Goal: Task Accomplishment & Management: Complete application form

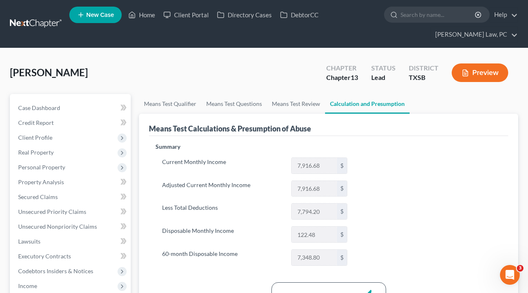
click at [39, 24] on link at bounding box center [36, 23] width 53 height 15
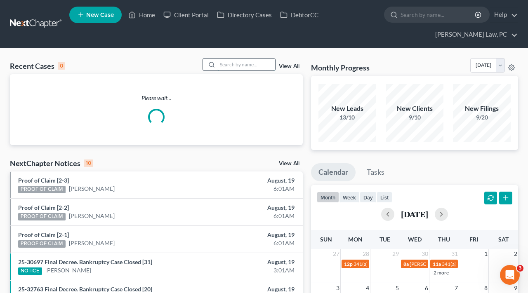
click at [238, 66] on input "search" at bounding box center [246, 65] width 58 height 12
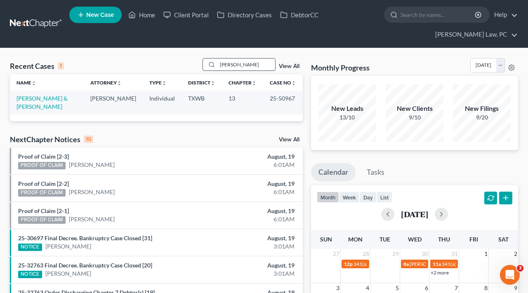
type input "Edwin"
drag, startPoint x: 238, startPoint y: 66, endPoint x: 44, endPoint y: 99, distance: 197.1
click at [44, 99] on link "Blanco-Cepeda, Edwin & Sandra" at bounding box center [41, 102] width 51 height 15
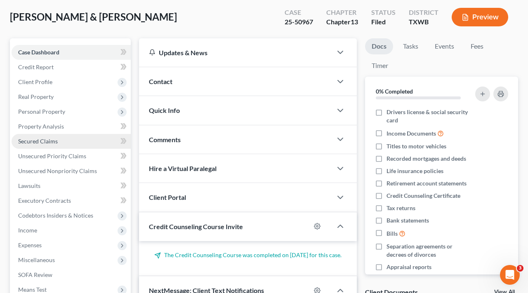
scroll to position [59, 0]
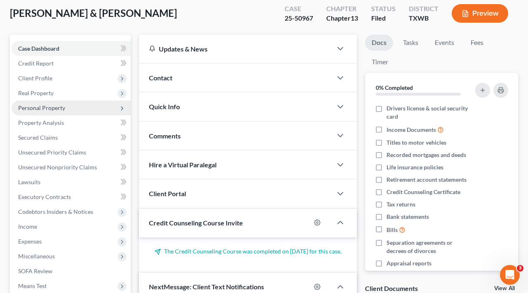
click at [48, 106] on span "Personal Property" at bounding box center [41, 107] width 47 height 7
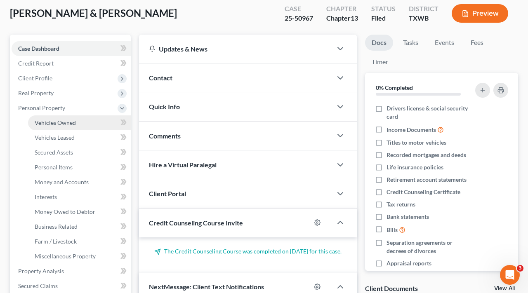
click at [54, 121] on span "Vehicles Owned" at bounding box center [55, 122] width 41 height 7
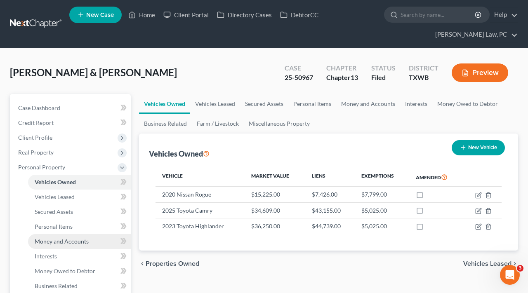
click at [56, 241] on span "Money and Accounts" at bounding box center [62, 241] width 54 height 7
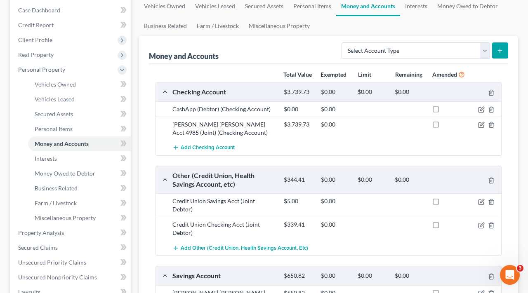
scroll to position [99, 0]
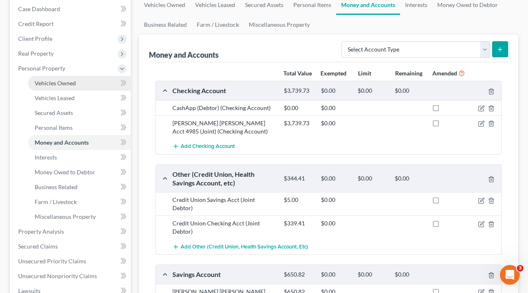
click at [58, 83] on span "Vehicles Owned" at bounding box center [55, 83] width 41 height 7
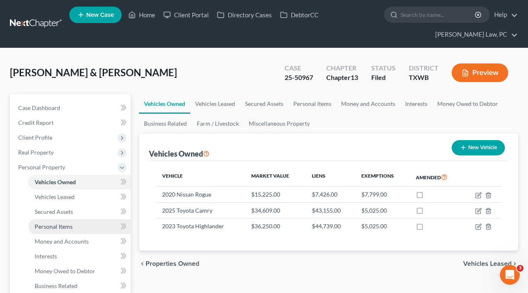
click at [62, 226] on span "Personal Items" at bounding box center [54, 226] width 38 height 7
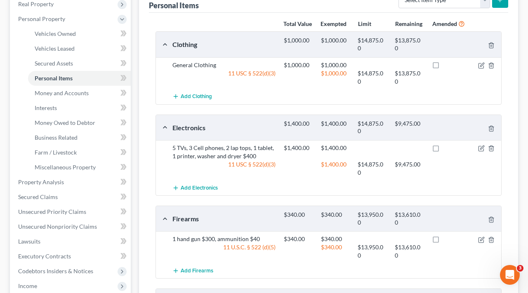
scroll to position [156, 0]
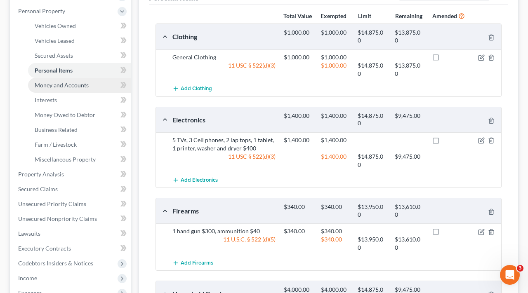
click at [72, 85] on span "Money and Accounts" at bounding box center [62, 85] width 54 height 7
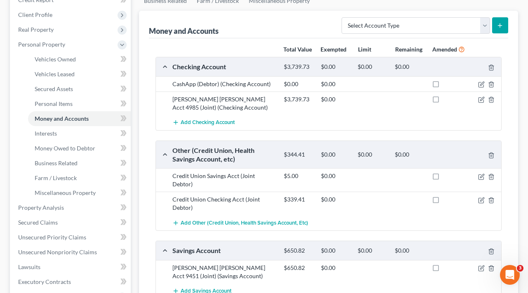
scroll to position [159, 0]
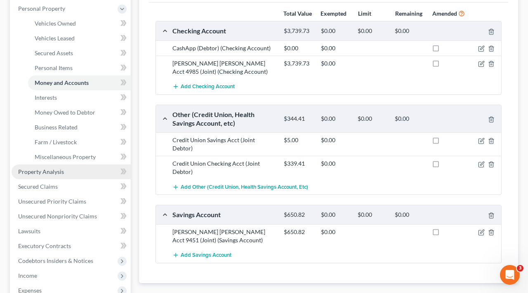
click at [48, 171] on span "Property Analysis" at bounding box center [41, 171] width 46 height 7
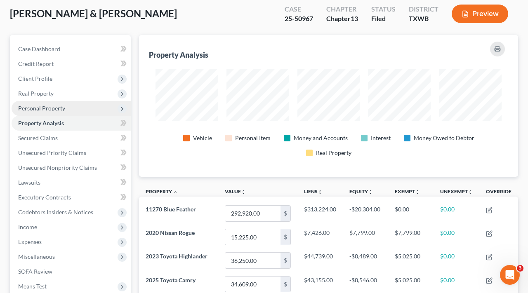
scroll to position [59, 0]
click at [48, 108] on span "Personal Property" at bounding box center [41, 107] width 47 height 7
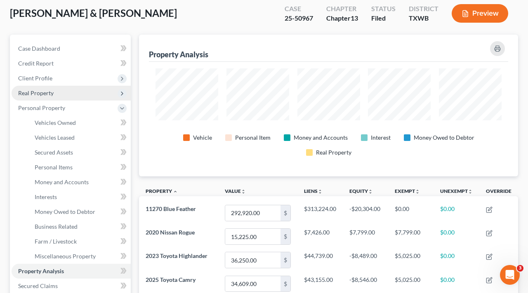
click at [37, 92] on span "Real Property" at bounding box center [35, 93] width 35 height 7
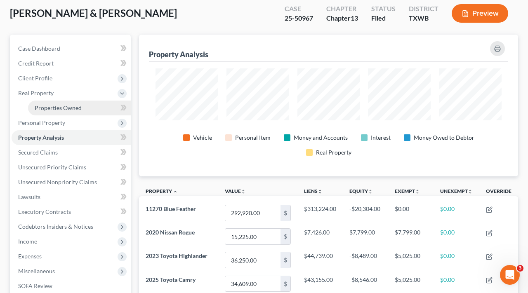
click at [51, 109] on span "Properties Owned" at bounding box center [58, 107] width 47 height 7
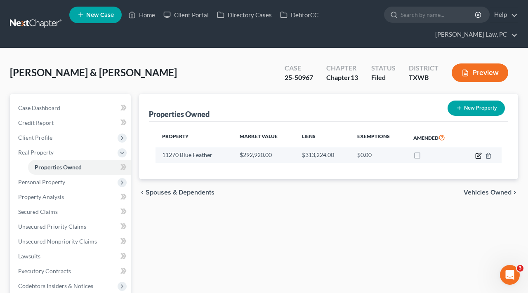
click at [478, 156] on icon "button" at bounding box center [478, 156] width 7 height 7
select select "45"
select select "4"
select select "0"
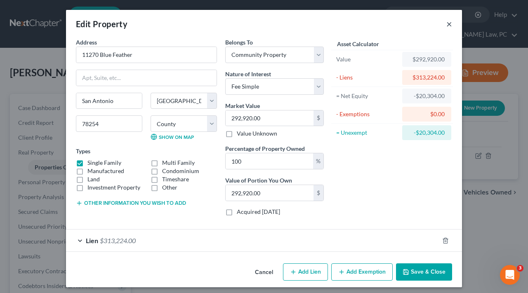
click at [448, 23] on button "×" at bounding box center [449, 24] width 6 height 10
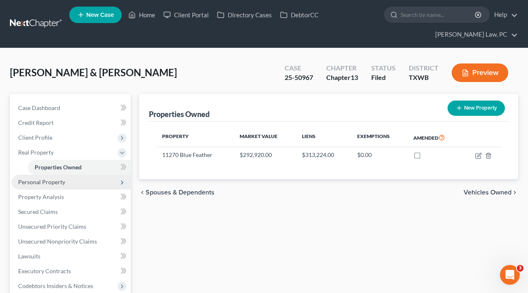
click at [54, 179] on span "Personal Property" at bounding box center [41, 182] width 47 height 7
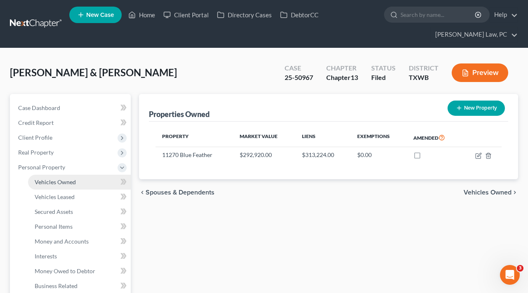
click at [60, 184] on span "Vehicles Owned" at bounding box center [55, 182] width 41 height 7
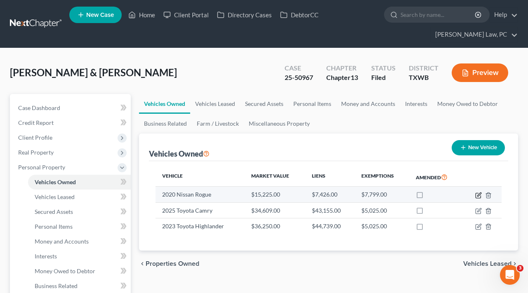
click at [478, 195] on icon "button" at bounding box center [479, 195] width 4 height 4
select select "0"
select select "6"
select select "2"
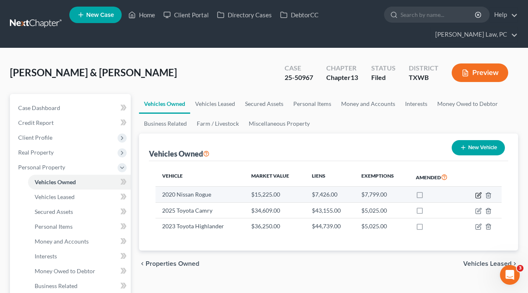
select select "2"
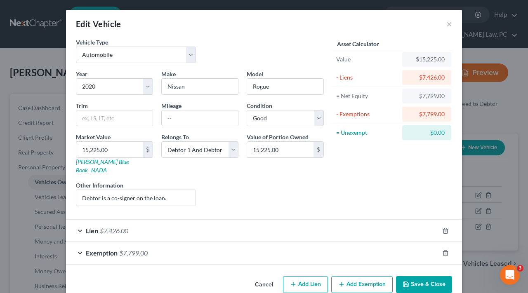
click at [194, 245] on div "Exemption $7,799.00" at bounding box center [252, 253] width 373 height 22
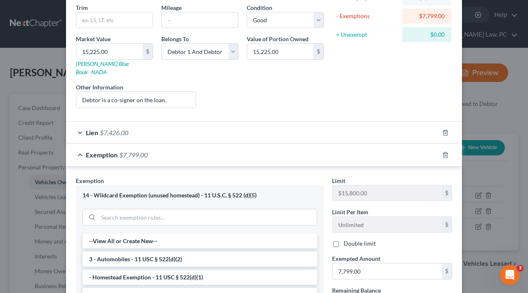
scroll to position [154, 0]
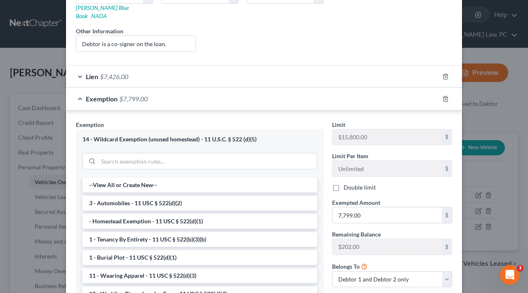
click at [78, 88] on div "Exemption $7,799.00" at bounding box center [252, 99] width 373 height 22
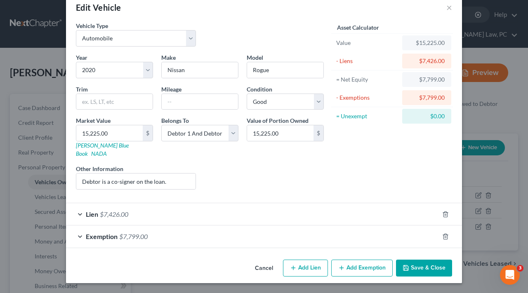
scroll to position [8, 0]
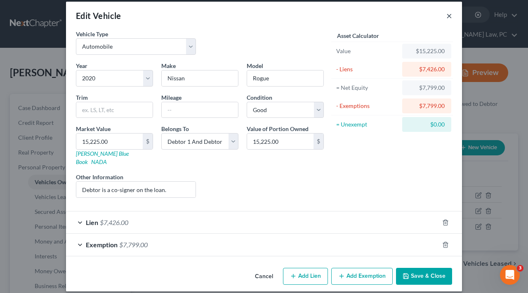
click at [447, 17] on button "×" at bounding box center [449, 16] width 6 height 10
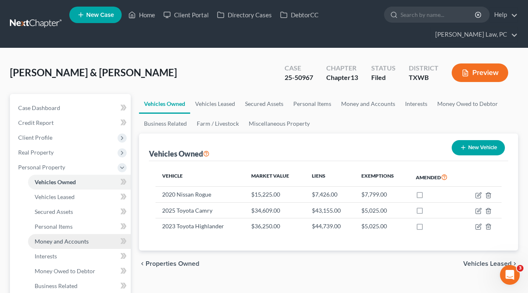
click at [68, 242] on span "Money and Accounts" at bounding box center [62, 241] width 54 height 7
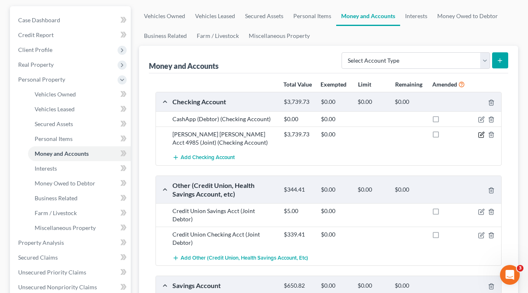
click at [481, 133] on icon "button" at bounding box center [481, 135] width 7 height 7
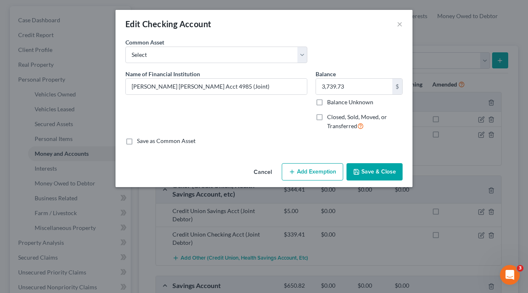
click at [307, 166] on button "Add Exemption" at bounding box center [312, 171] width 61 height 17
select select "2"
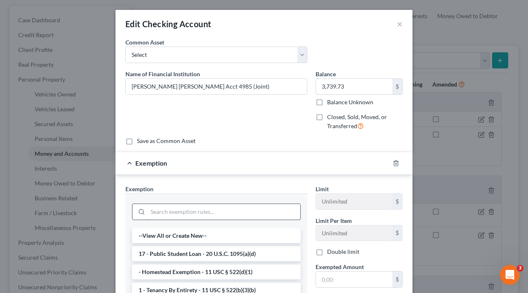
click at [198, 211] on input "search" at bounding box center [224, 212] width 153 height 16
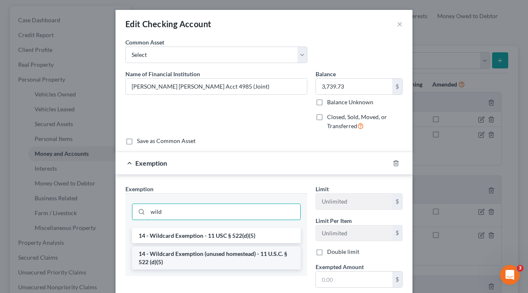
type input "wild"
click at [236, 257] on li "14 - Wildcard Exemption (unused homestead) - 11 U.S.C. § 522 (d)(5)" at bounding box center [216, 258] width 169 height 23
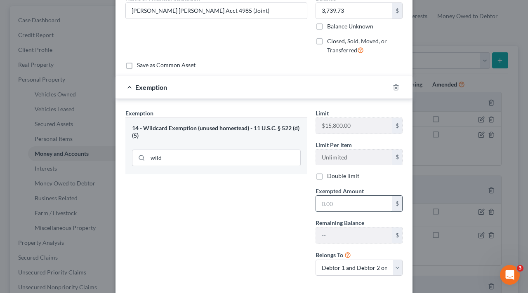
click at [360, 200] on input "text" at bounding box center [354, 204] width 76 height 16
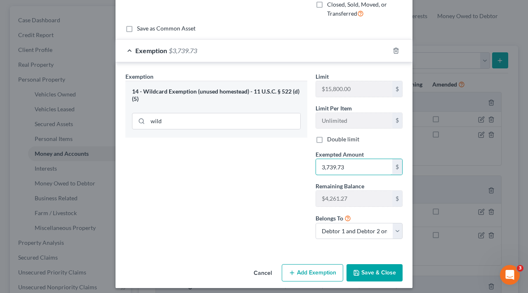
type input "3,739.73"
click at [380, 276] on button "Save & Close" at bounding box center [374, 272] width 56 height 17
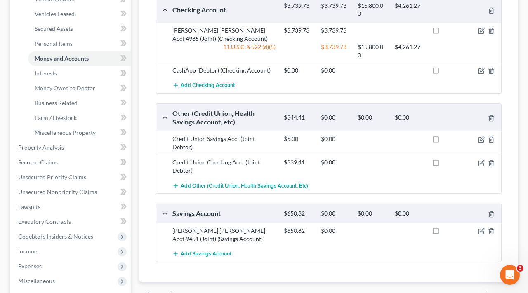
scroll to position [183, 0]
click at [481, 160] on icon "button" at bounding box center [481, 163] width 7 height 7
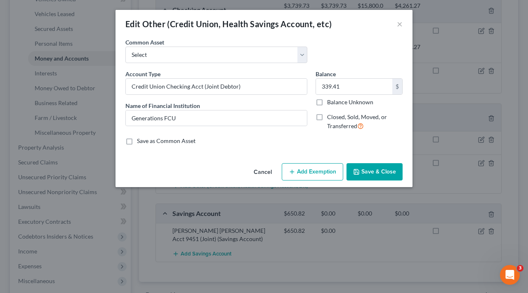
click at [302, 170] on button "Add Exemption" at bounding box center [312, 171] width 61 height 17
select select "2"
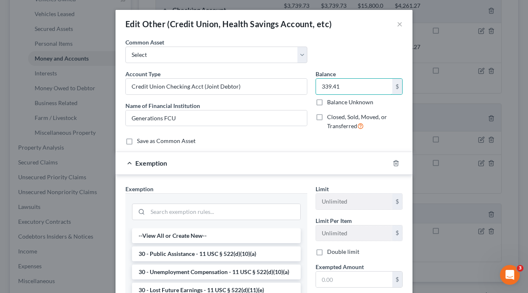
drag, startPoint x: 348, startPoint y: 87, endPoint x: 311, endPoint y: 85, distance: 36.7
click at [311, 85] on div "Account Type Credit Union Checking Acct (Joint Debtor) Name of Financial Instit…" at bounding box center [263, 104] width 285 height 68
click at [168, 209] on input "search" at bounding box center [224, 212] width 153 height 16
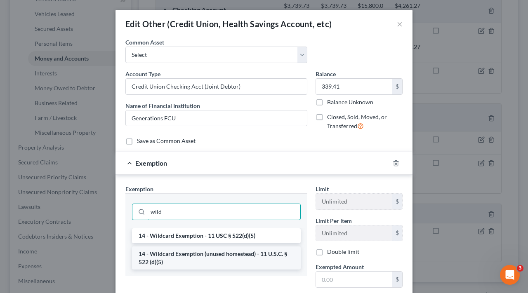
type input "wild"
click at [218, 255] on li "14 - Wildcard Exemption (unused homestead) - 11 U.S.C. § 522 (d)(5)" at bounding box center [216, 258] width 169 height 23
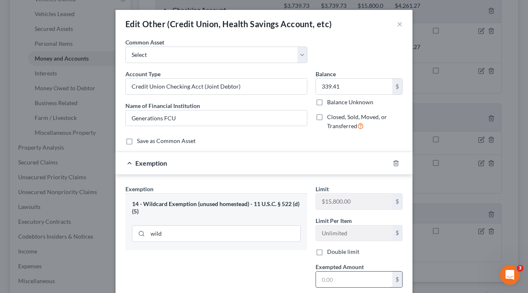
click at [342, 282] on input "text" at bounding box center [354, 280] width 76 height 16
paste input "339.41"
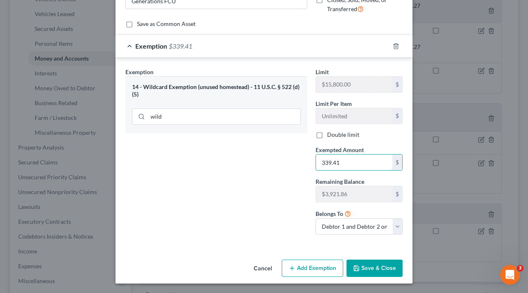
scroll to position [117, 0]
type input "339.41"
click at [377, 266] on button "Save & Close" at bounding box center [374, 268] width 56 height 17
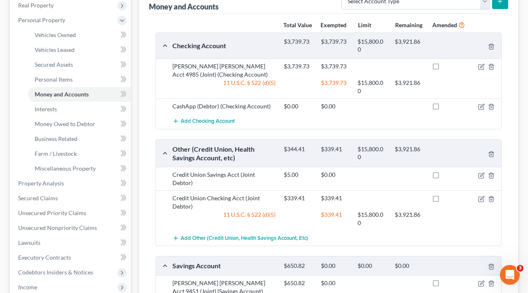
scroll to position [198, 0]
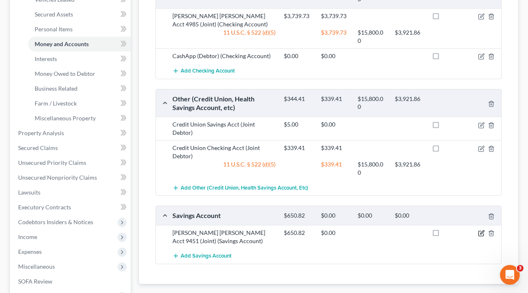
click at [481, 230] on icon "button" at bounding box center [481, 233] width 7 height 7
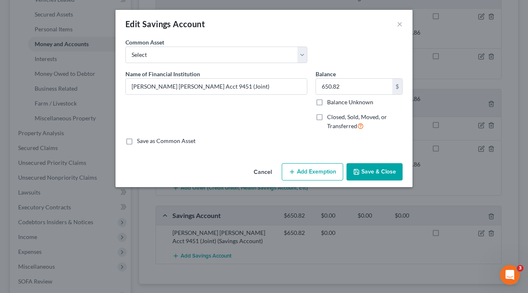
click at [297, 170] on button "Add Exemption" at bounding box center [312, 171] width 61 height 17
select select "2"
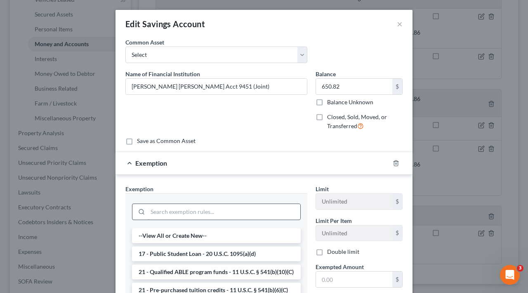
click at [197, 212] on input "search" at bounding box center [224, 212] width 153 height 16
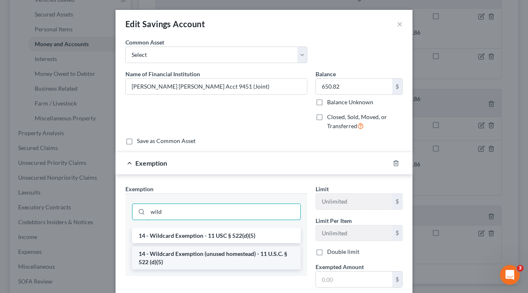
type input "wild"
click at [199, 261] on li "14 - Wildcard Exemption (unused homestead) - 11 U.S.C. § 522 (d)(5)" at bounding box center [216, 258] width 169 height 23
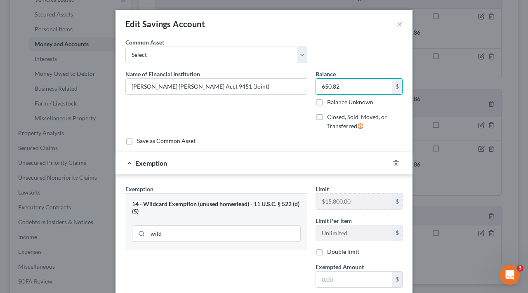
drag, startPoint x: 340, startPoint y: 86, endPoint x: 310, endPoint y: 86, distance: 30.1
click at [310, 86] on div "Name of Financial Institution * JP Morgan Chase Acct 9451 (Joint) Balance 650.8…" at bounding box center [263, 104] width 285 height 68
click at [338, 282] on input "text" at bounding box center [354, 280] width 76 height 16
paste input "650.82"
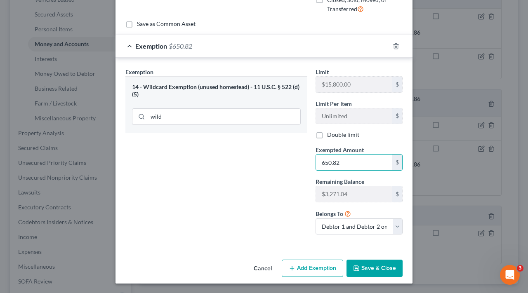
scroll to position [117, 0]
type input "650.82"
click at [381, 267] on button "Save & Close" at bounding box center [374, 268] width 56 height 17
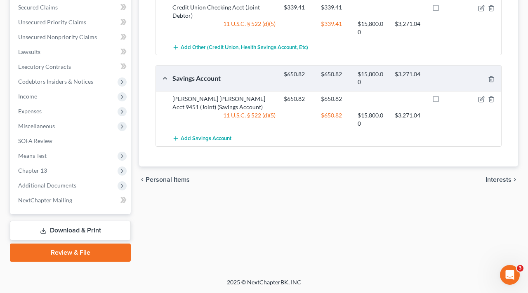
scroll to position [338, 0]
click at [69, 232] on link "Download & Print" at bounding box center [70, 230] width 121 height 19
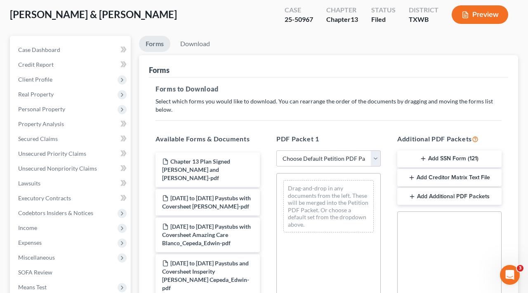
scroll to position [59, 0]
click at [26, 242] on span "Expenses" at bounding box center [30, 242] width 24 height 7
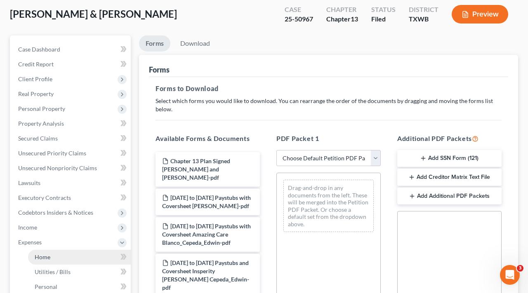
click at [51, 257] on link "Home" at bounding box center [79, 257] width 103 height 15
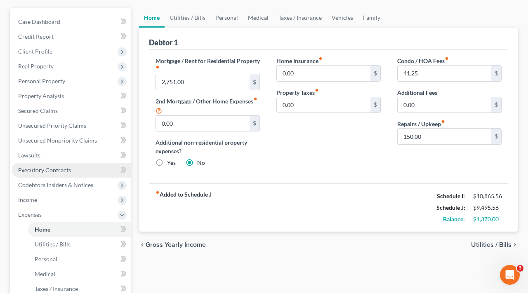
scroll to position [86, 0]
click at [302, 21] on link "Taxes / Insurance" at bounding box center [299, 18] width 53 height 20
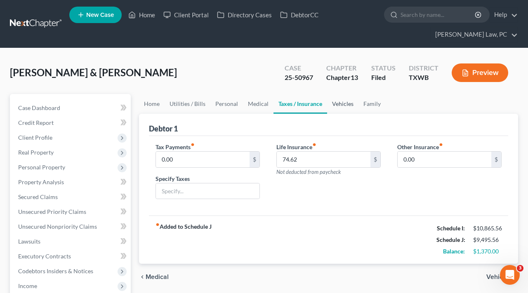
click at [342, 108] on link "Vehicles" at bounding box center [342, 104] width 31 height 20
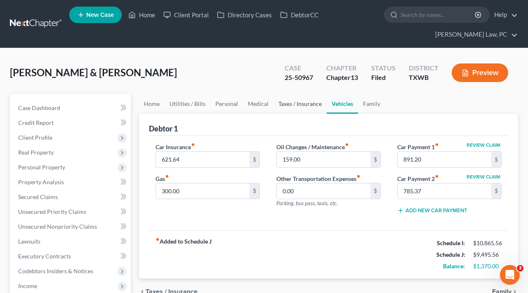
click at [293, 103] on link "Taxes / Insurance" at bounding box center [299, 104] width 53 height 20
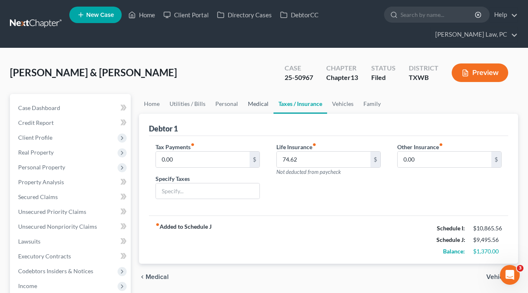
click at [255, 104] on link "Medical" at bounding box center [258, 104] width 31 height 20
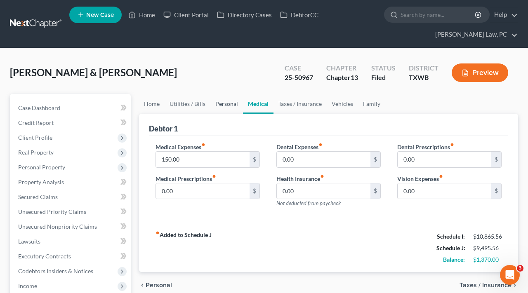
click at [220, 107] on link "Personal" at bounding box center [226, 104] width 33 height 20
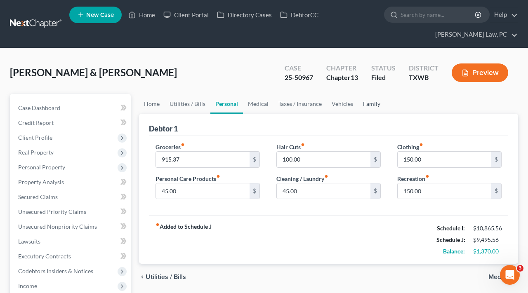
click at [377, 107] on link "Family" at bounding box center [371, 104] width 27 height 20
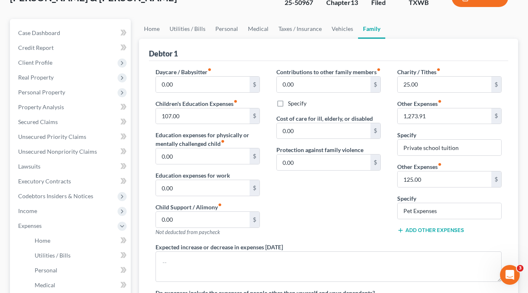
scroll to position [78, 0]
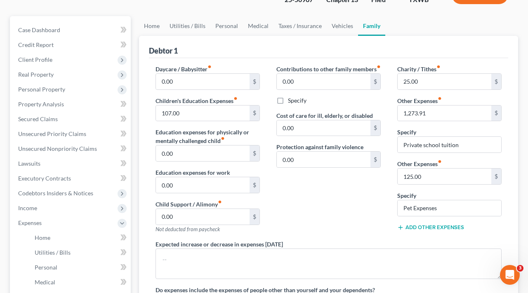
click at [418, 229] on button "Add Other Expenses" at bounding box center [430, 227] width 67 height 7
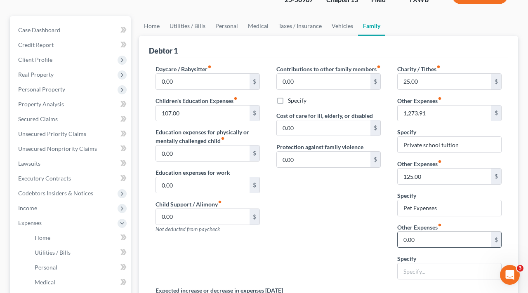
drag, startPoint x: 14, startPoint y: 205, endPoint x: 441, endPoint y: 233, distance: 427.4
click at [441, 233] on input "0.00" at bounding box center [445, 240] width 94 height 16
click at [422, 240] on input "0.00" at bounding box center [445, 240] width 94 height 16
drag, startPoint x: 422, startPoint y: 240, endPoint x: 387, endPoint y: 240, distance: 35.9
click at [387, 240] on div "Daycare / Babysitter fiber_manual_record 0.00 $ Children's Education Expenses f…" at bounding box center [328, 212] width 363 height 294
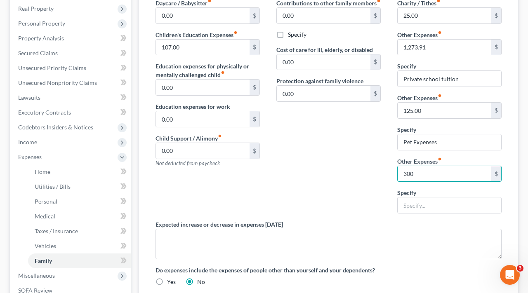
scroll to position [146, 0]
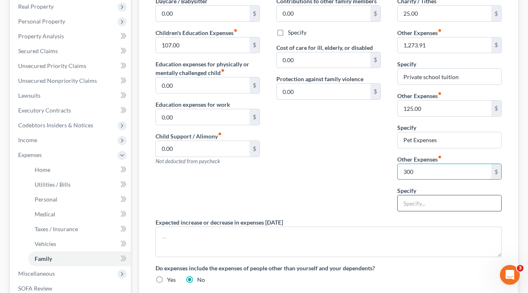
type input "300"
click at [416, 198] on input "text" at bounding box center [450, 204] width 104 height 16
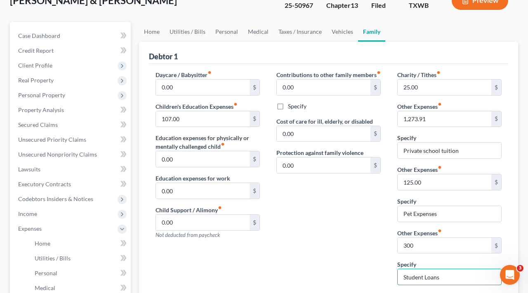
scroll to position [70, 0]
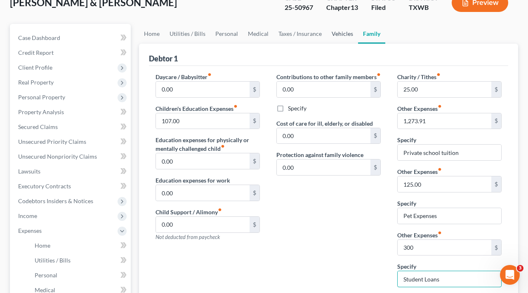
type input "Student Loans"
click at [340, 36] on link "Vehicles" at bounding box center [342, 34] width 31 height 20
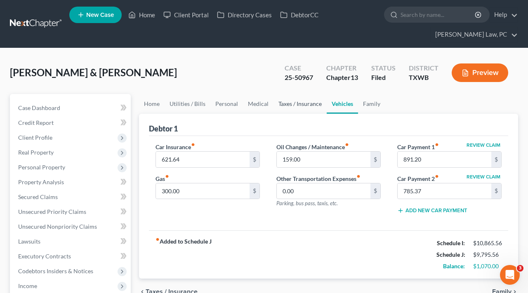
click at [291, 104] on link "Taxes / Insurance" at bounding box center [299, 104] width 53 height 20
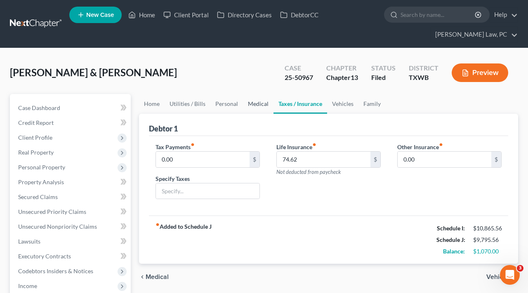
click at [257, 104] on link "Medical" at bounding box center [258, 104] width 31 height 20
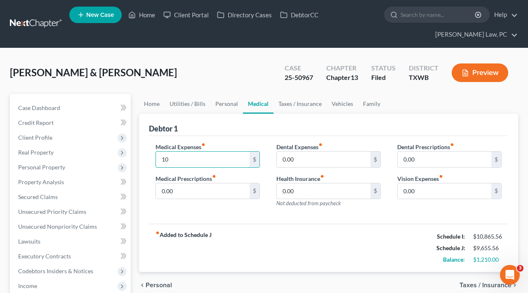
type input "100"
click at [225, 107] on link "Personal" at bounding box center [226, 104] width 33 height 20
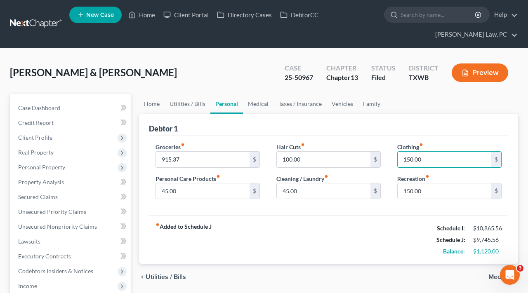
drag, startPoint x: 417, startPoint y: 160, endPoint x: 391, endPoint y: 160, distance: 26.8
click at [390, 160] on div "Clothing fiber_manual_record 150.00 $ Recreation fiber_manual_record 150.00 $" at bounding box center [449, 175] width 121 height 64
type input "120"
drag, startPoint x: 430, startPoint y: 193, endPoint x: 387, endPoint y: 193, distance: 43.7
click at [387, 193] on div "Groceries fiber_manual_record 915.37 $ Personal Care Products fiber_manual_reco…" at bounding box center [328, 175] width 363 height 64
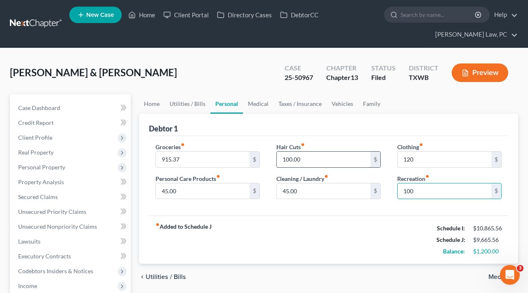
type input "100"
drag, startPoint x: 310, startPoint y: 161, endPoint x: 277, endPoint y: 159, distance: 33.1
click at [277, 159] on input "100.00" at bounding box center [324, 160] width 94 height 16
type input "70"
click at [285, 212] on div "Groceries fiber_manual_record 915.37 $ Personal Care Products fiber_manual_reco…" at bounding box center [328, 176] width 359 height 80
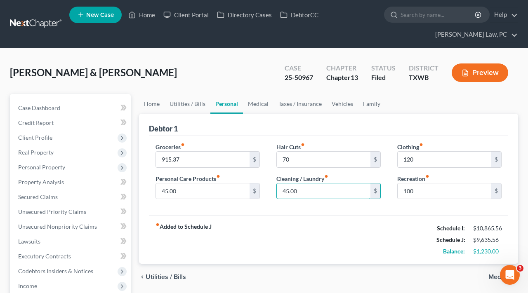
drag, startPoint x: 298, startPoint y: 191, endPoint x: 271, endPoint y: 191, distance: 26.8
click at [271, 191] on div "Hair Cuts fiber_manual_record 70 $ Cleaning / Laundry fiber_manual_record 45.00…" at bounding box center [328, 175] width 121 height 64
type input "5"
type input "40"
drag, startPoint x: 188, startPoint y: 193, endPoint x: 132, endPoint y: 191, distance: 56.5
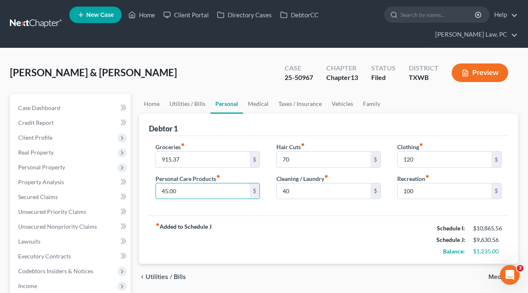
type input "40"
drag, startPoint x: 186, startPoint y: 158, endPoint x: 156, endPoint y: 158, distance: 30.5
click at [156, 158] on div "915.37 $" at bounding box center [208, 159] width 104 height 16
type input "8"
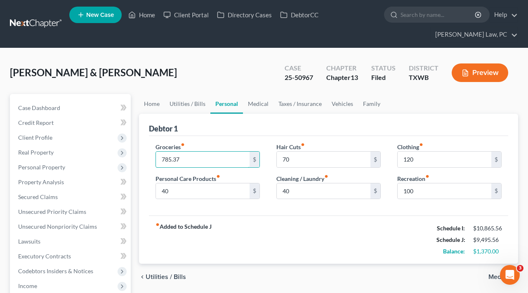
type input "785.37"
click at [252, 232] on div "fiber_manual_record Added to Schedule J Schedule I: $10,865.56 Schedule J: $9,4…" at bounding box center [328, 240] width 359 height 48
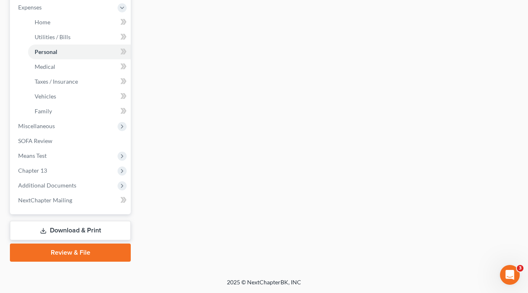
scroll to position [294, 0]
click at [48, 228] on link "Download & Print" at bounding box center [70, 230] width 121 height 19
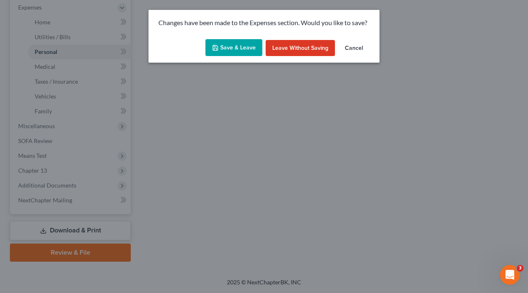
click at [230, 50] on button "Save & Leave" at bounding box center [233, 47] width 57 height 17
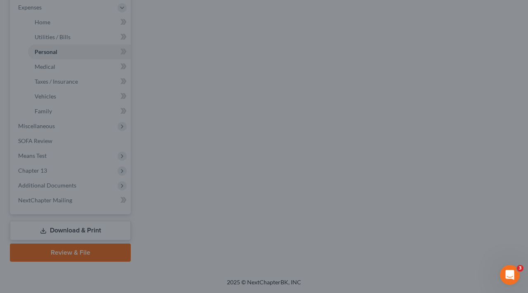
type input "40.00"
type input "70.00"
type input "40.00"
type input "120.00"
type input "100.00"
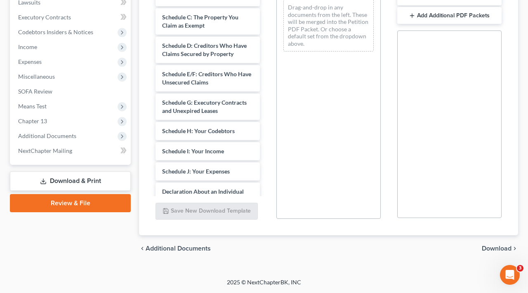
scroll to position [257, 0]
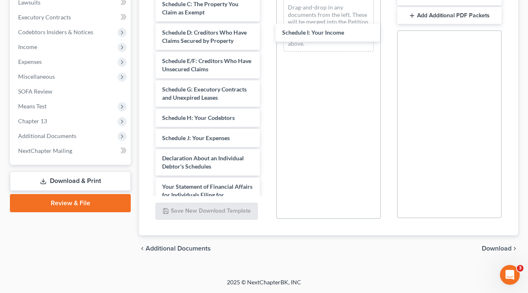
drag, startPoint x: 186, startPoint y: 133, endPoint x: 306, endPoint y: 37, distance: 154.0
click at [266, 37] on div "Schedule I: Your Income Chapter 13 Plan Signed Blanco Cepeda_Edwin and Sandra-p…" at bounding box center [208, 44] width 118 height 661
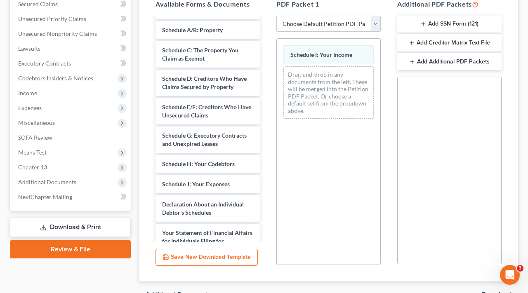
scroll to position [183, 0]
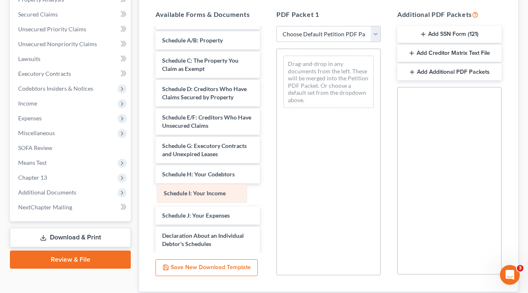
drag, startPoint x: 340, startPoint y: 62, endPoint x: 213, endPoint y: 190, distance: 180.0
click at [277, 115] on div "Schedule I: Your Income Schedule I: Your Income Drag-and-drop in any documents …" at bounding box center [329, 82] width 104 height 66
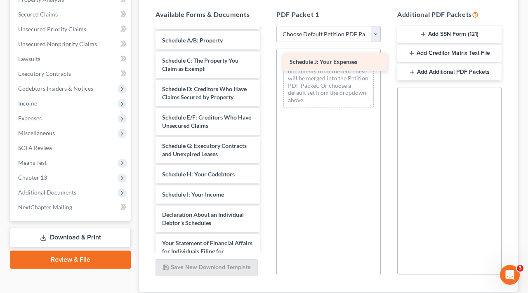
drag, startPoint x: 207, startPoint y: 203, endPoint x: 334, endPoint y: 59, distance: 192.0
click at [266, 59] on div "Schedule J: Your Expenses Chapter 13 Plan Signed Blanco Cepeda_Edwin and Sandra…" at bounding box center [208, 101] width 118 height 661
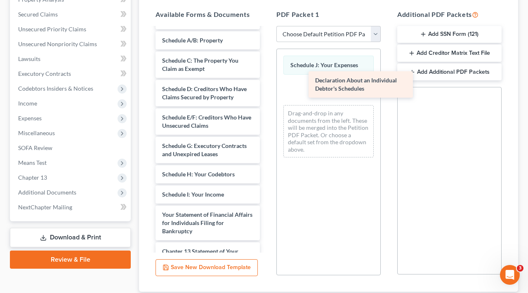
drag, startPoint x: 194, startPoint y: 215, endPoint x: 331, endPoint y: 96, distance: 182.1
click at [266, 96] on div "Declaration About an Individual Debtor's Schedules Chapter 13 Plan Signed Blanc…" at bounding box center [208, 87] width 118 height 632
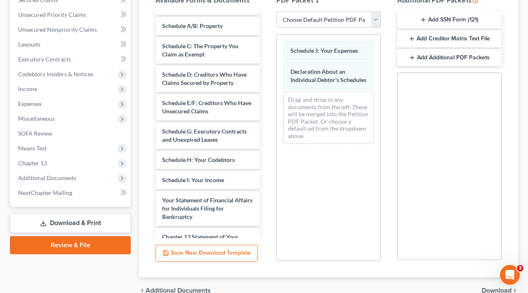
scroll to position [197, 0]
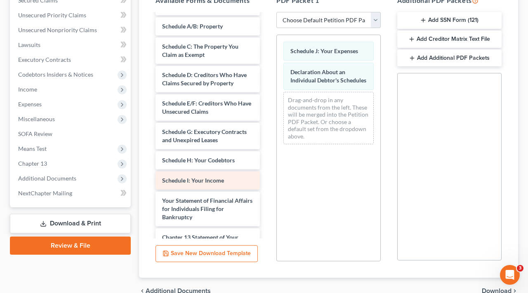
click at [222, 167] on div "Chapter 13 Plan Signed Blanco Cepeda_Edwin and Sandra-pdf Sept 13 to April 25 P…" at bounding box center [208, 73] width 118 height 632
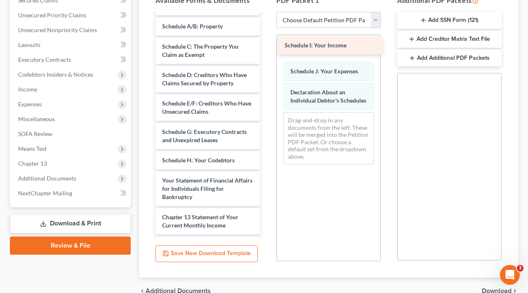
drag, startPoint x: 222, startPoint y: 167, endPoint x: 344, endPoint y: 42, distance: 174.7
click at [266, 42] on div "Schedule I: Your Income Chapter 13 Plan Signed Blanco Cepeda_Edwin and Sandra-p…" at bounding box center [208, 63] width 118 height 612
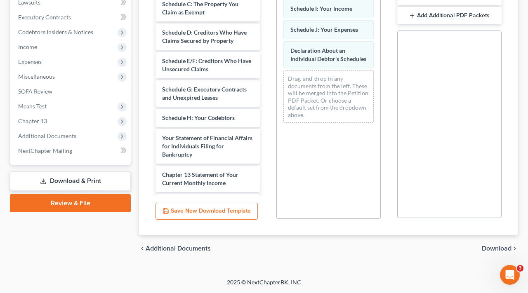
click at [506, 249] on span "Download" at bounding box center [497, 248] width 30 height 7
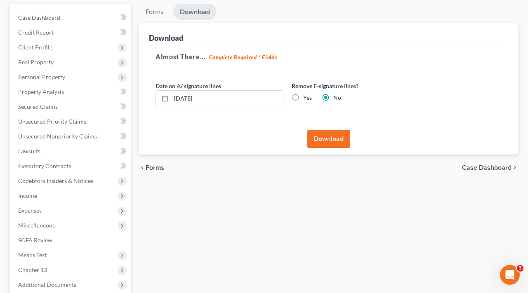
scroll to position [84, 0]
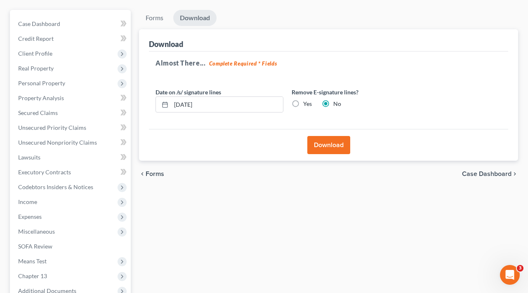
click at [333, 146] on button "Download" at bounding box center [328, 145] width 43 height 18
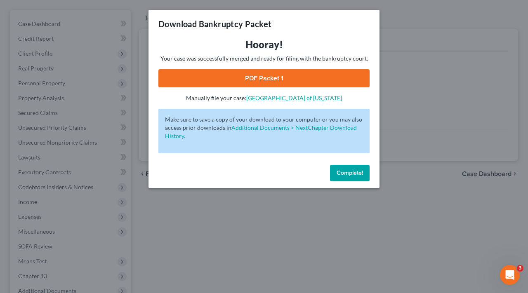
click at [255, 76] on link "PDF Packet 1" at bounding box center [263, 78] width 211 height 18
click at [356, 175] on span "Complete!" at bounding box center [350, 173] width 26 height 7
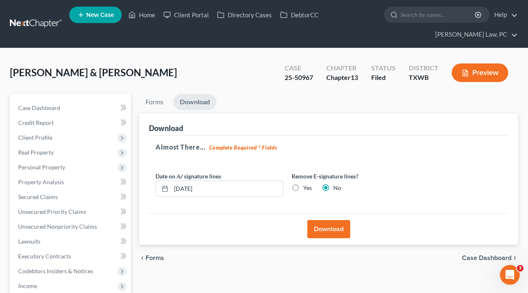
scroll to position [0, 0]
click at [38, 24] on link at bounding box center [36, 23] width 53 height 15
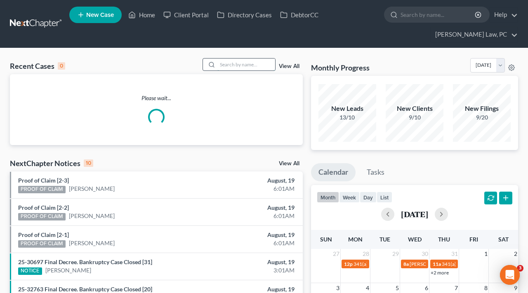
click at [233, 65] on input "search" at bounding box center [246, 65] width 58 height 12
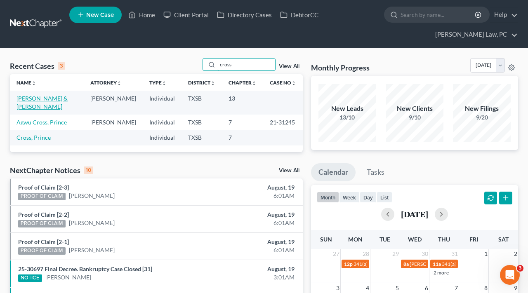
type input "cross"
click at [31, 105] on link "[PERSON_NAME] & [PERSON_NAME]" at bounding box center [41, 102] width 51 height 15
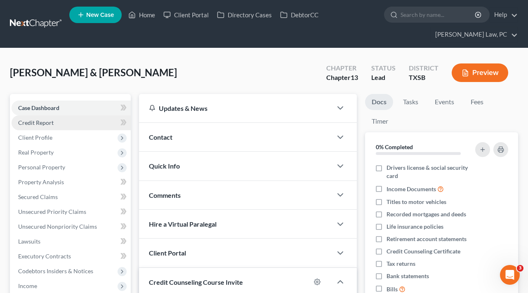
click at [35, 125] on span "Credit Report" at bounding box center [35, 122] width 35 height 7
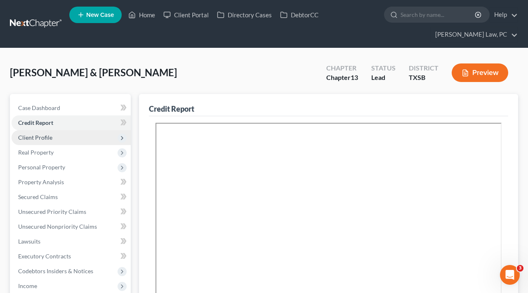
click at [44, 139] on span "Client Profile" at bounding box center [35, 137] width 34 height 7
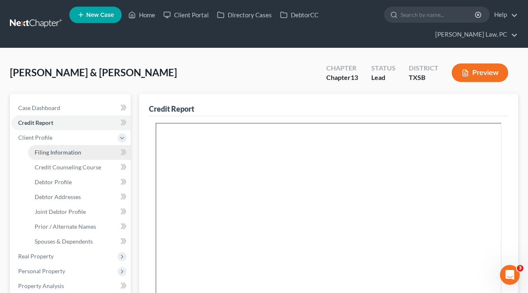
click at [54, 153] on span "Filing Information" at bounding box center [58, 152] width 47 height 7
select select "1"
select select "3"
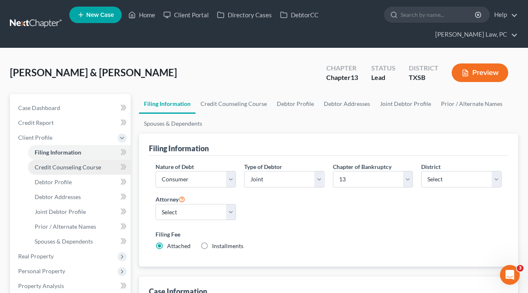
click at [68, 170] on span "Credit Counseling Course" at bounding box center [68, 167] width 66 height 7
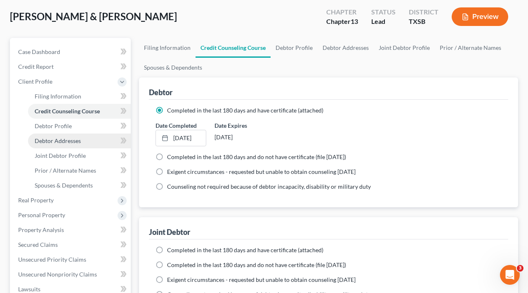
scroll to position [59, 0]
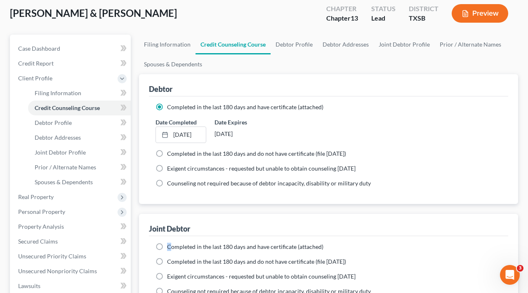
click at [167, 247] on label "Completed in the last 180 days and have certificate (attached)" at bounding box center [245, 247] width 156 height 8
click at [170, 247] on input "Completed in the last 180 days and have certificate (attached)" at bounding box center [172, 245] width 5 height 5
radio input "true"
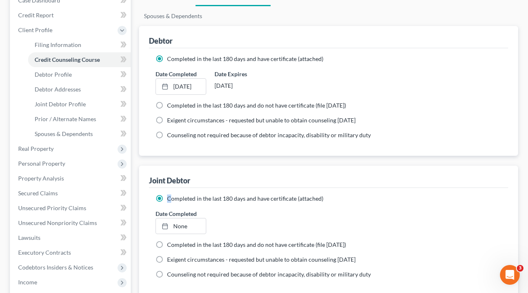
scroll to position [134, 0]
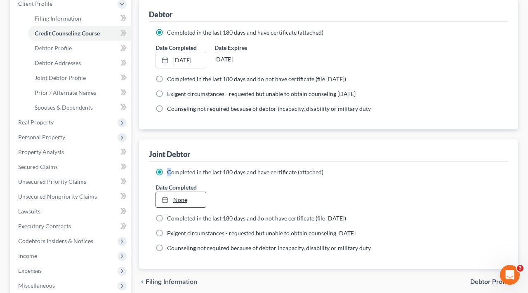
click at [175, 203] on link "None" at bounding box center [181, 200] width 50 height 16
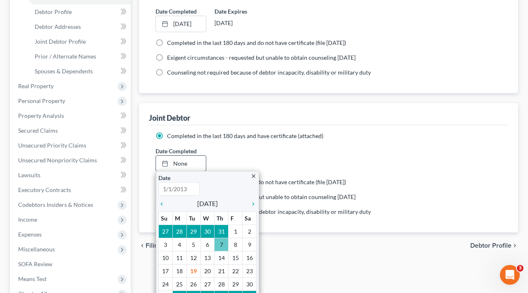
scroll to position [172, 0]
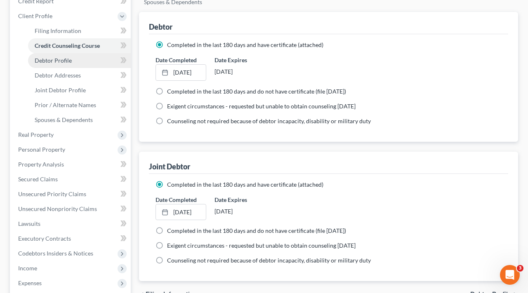
click at [64, 59] on span "Debtor Profile" at bounding box center [53, 60] width 37 height 7
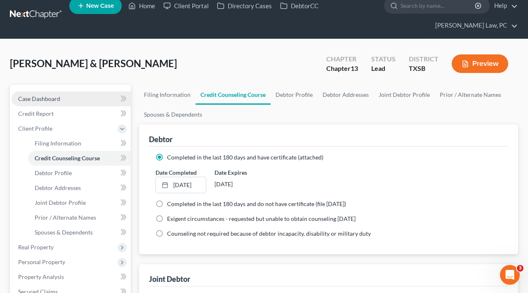
select select "1"
select select "2"
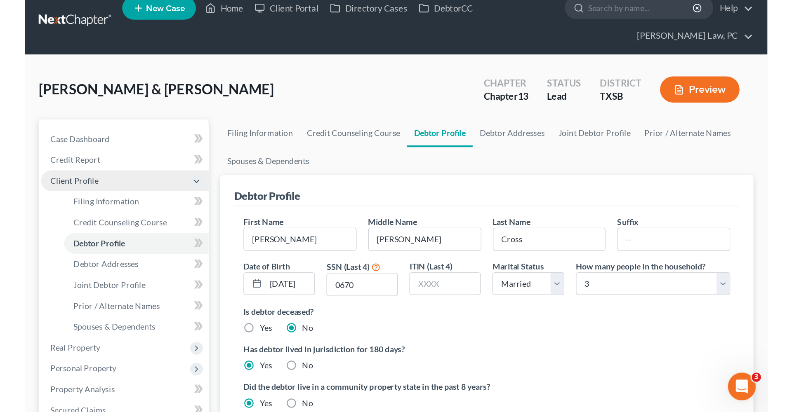
scroll to position [0, 0]
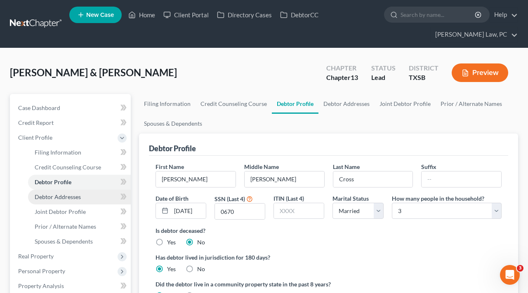
click at [68, 199] on span "Debtor Addresses" at bounding box center [58, 196] width 46 height 7
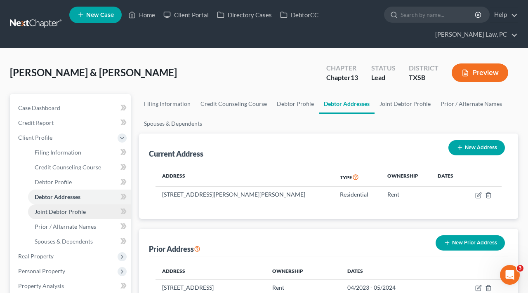
click at [72, 214] on span "Joint Debtor Profile" at bounding box center [60, 211] width 51 height 7
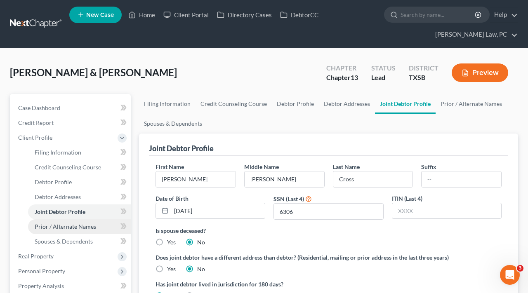
click at [74, 225] on span "Prior / Alternate Names" at bounding box center [65, 226] width 61 height 7
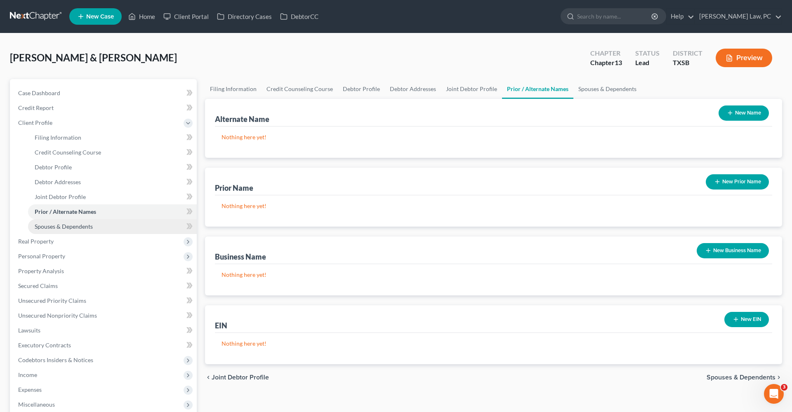
click at [65, 226] on span "Spouses & Dependents" at bounding box center [64, 226] width 58 height 7
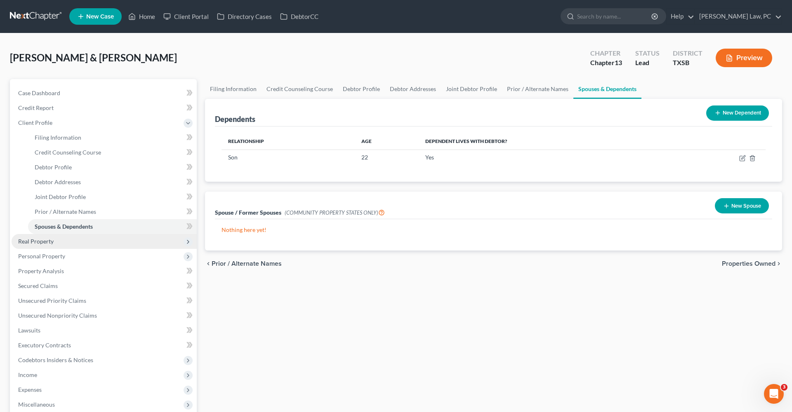
click at [32, 244] on span "Real Property" at bounding box center [35, 241] width 35 height 7
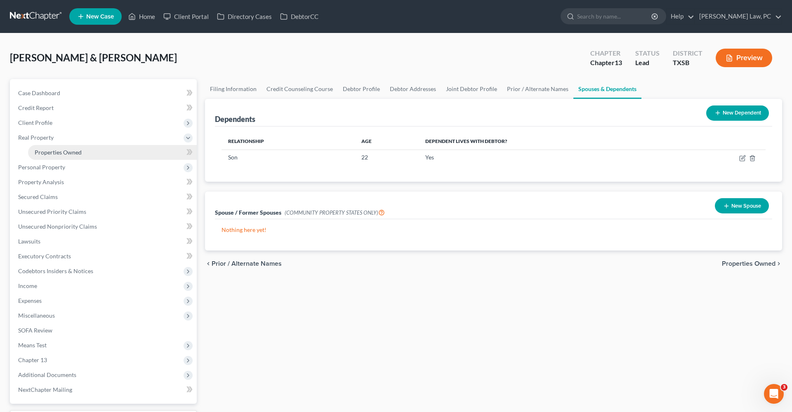
click at [56, 153] on span "Properties Owned" at bounding box center [58, 152] width 47 height 7
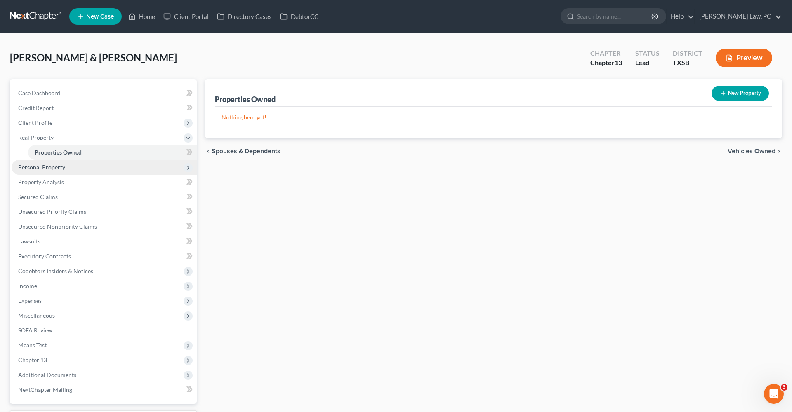
click at [57, 166] on span "Personal Property" at bounding box center [41, 167] width 47 height 7
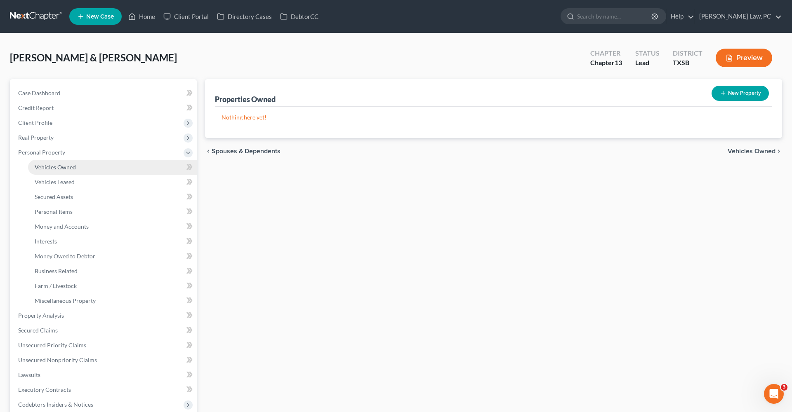
click at [54, 168] on span "Vehicles Owned" at bounding box center [55, 167] width 41 height 7
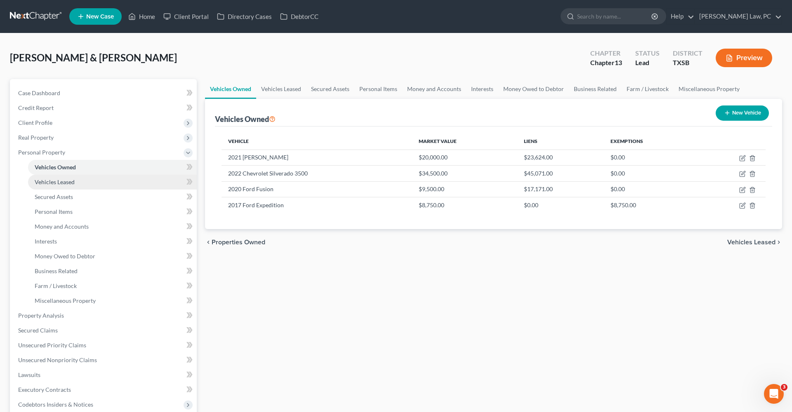
click at [59, 180] on span "Vehicles Leased" at bounding box center [55, 182] width 40 height 7
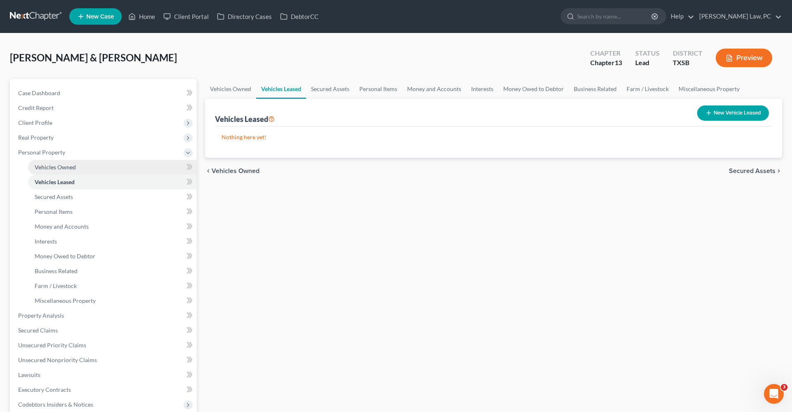
click at [55, 170] on span "Vehicles Owned" at bounding box center [55, 167] width 41 height 7
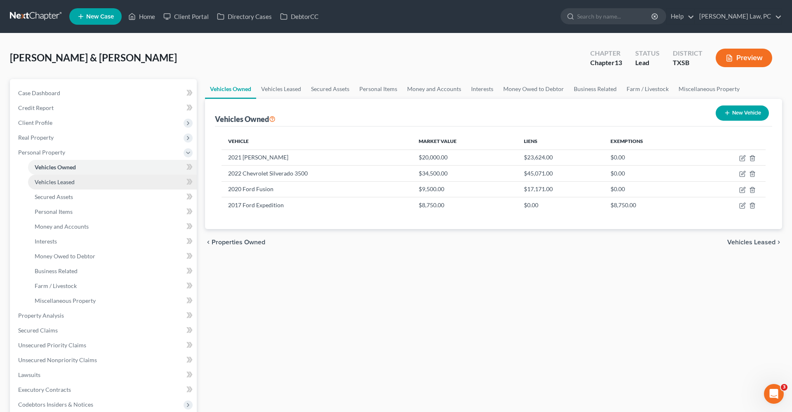
click at [59, 182] on span "Vehicles Leased" at bounding box center [55, 182] width 40 height 7
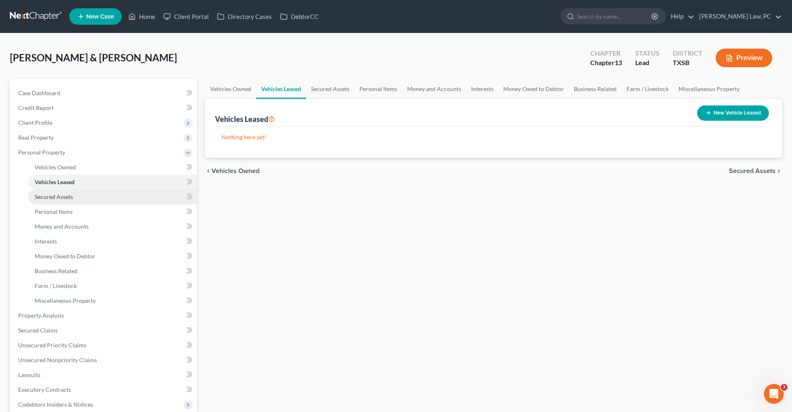
click at [63, 195] on span "Secured Assets" at bounding box center [54, 196] width 38 height 7
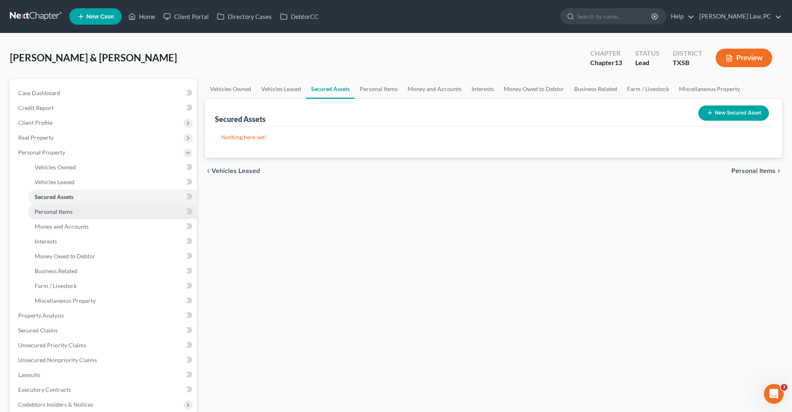
click at [67, 211] on span "Personal Items" at bounding box center [54, 211] width 38 height 7
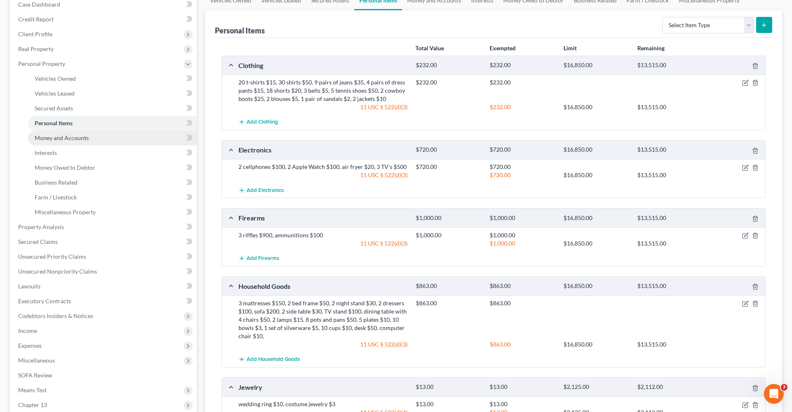
click at [63, 135] on span "Money and Accounts" at bounding box center [62, 137] width 54 height 7
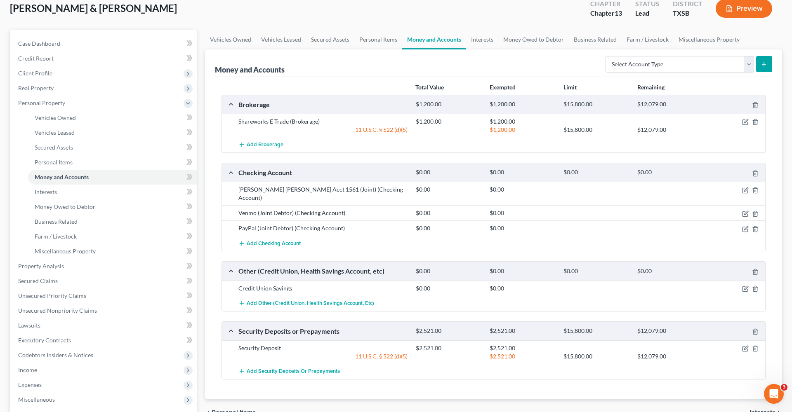
scroll to position [57, 0]
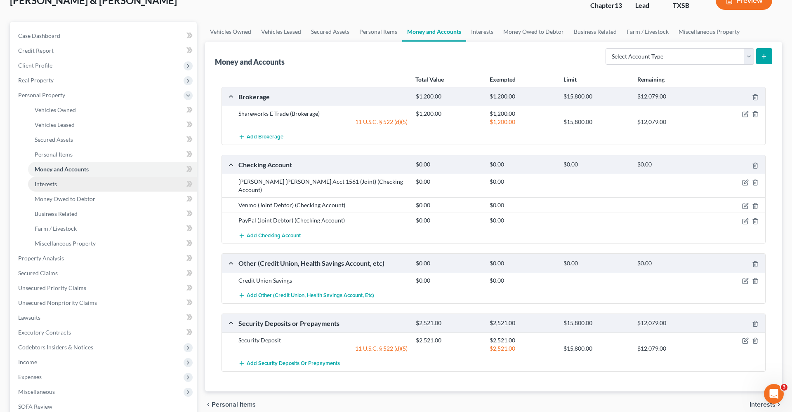
click at [47, 184] on span "Interests" at bounding box center [46, 184] width 22 height 7
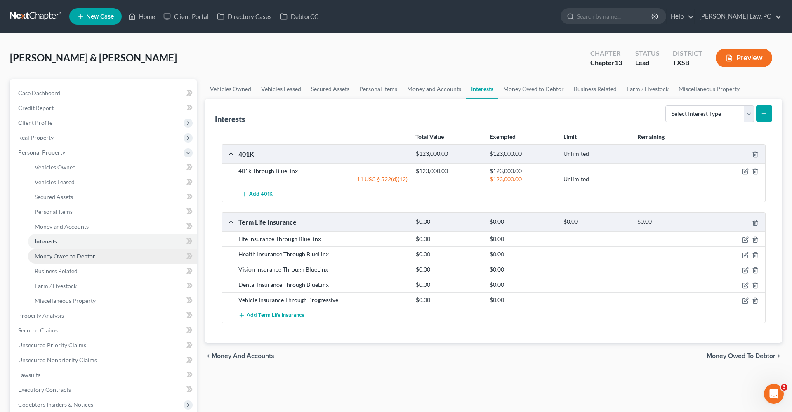
click at [78, 255] on span "Money Owed to Debtor" at bounding box center [65, 256] width 61 height 7
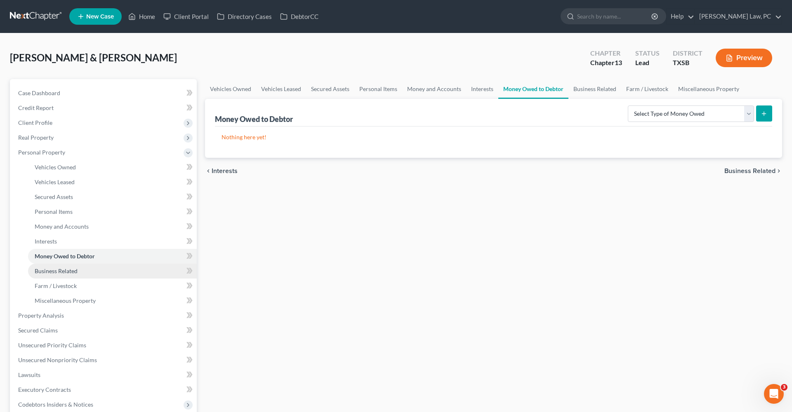
click at [71, 270] on span "Business Related" at bounding box center [56, 271] width 43 height 7
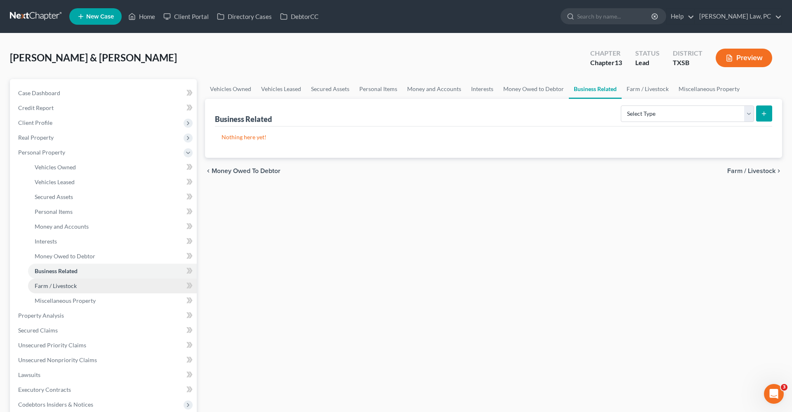
click at [68, 285] on span "Farm / Livestock" at bounding box center [56, 286] width 42 height 7
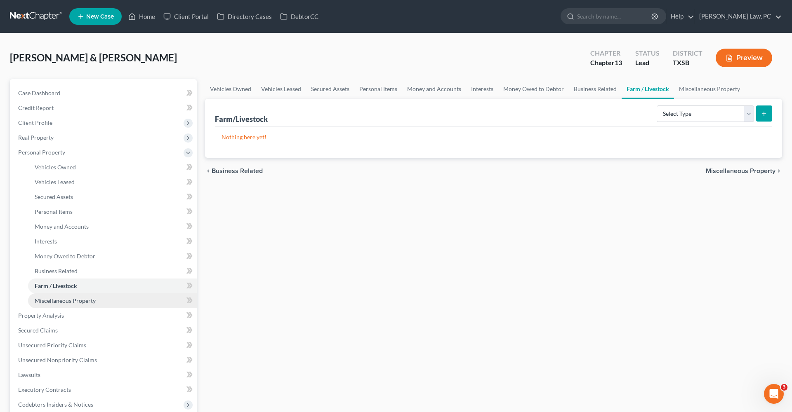
click at [80, 293] on span "Miscellaneous Property" at bounding box center [65, 300] width 61 height 7
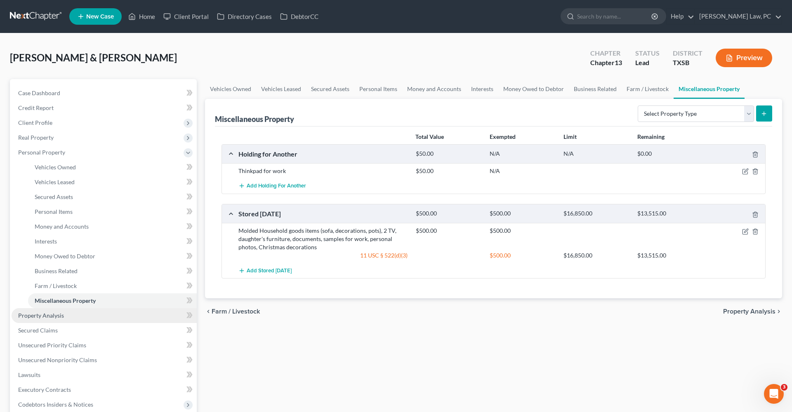
click at [52, 293] on span "Property Analysis" at bounding box center [41, 315] width 46 height 7
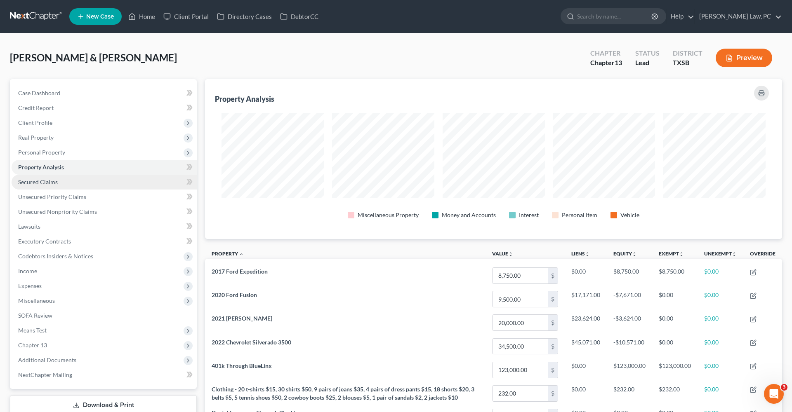
scroll to position [160, 577]
click at [42, 181] on span "Secured Claims" at bounding box center [38, 182] width 40 height 7
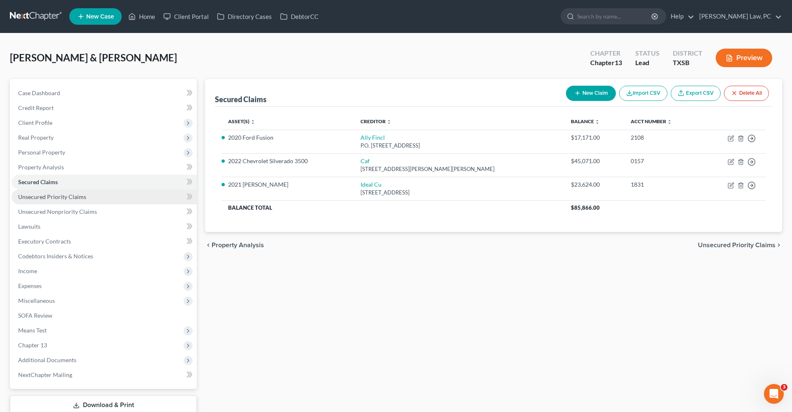
click at [66, 197] on span "Unsecured Priority Claims" at bounding box center [52, 196] width 68 height 7
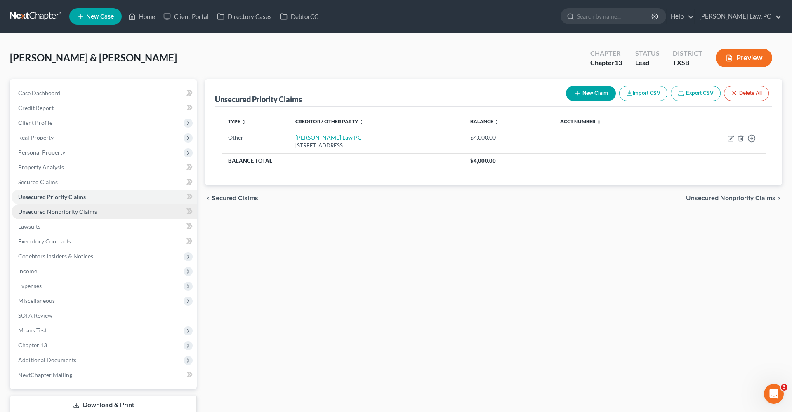
click at [68, 214] on span "Unsecured Nonpriority Claims" at bounding box center [57, 211] width 79 height 7
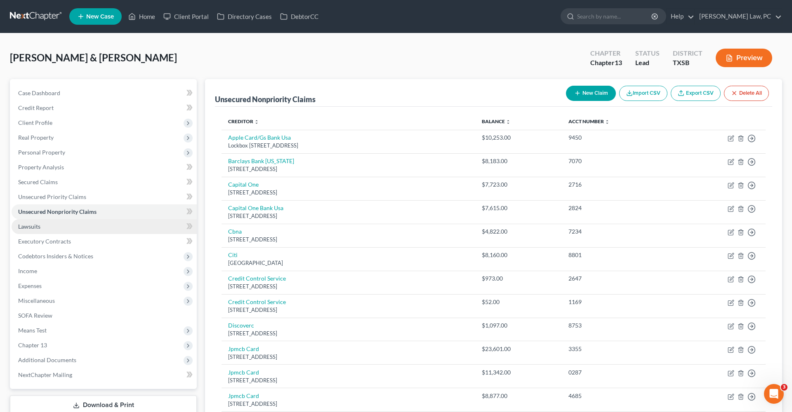
click at [14, 226] on link "Lawsuits" at bounding box center [104, 226] width 185 height 15
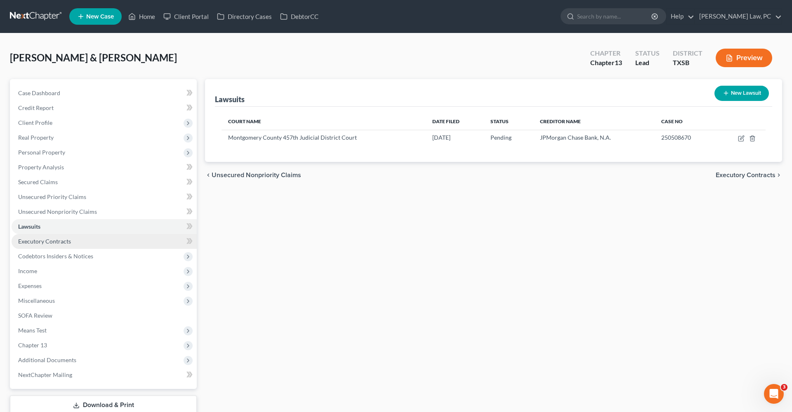
click at [38, 236] on link "Executory Contracts" at bounding box center [104, 241] width 185 height 15
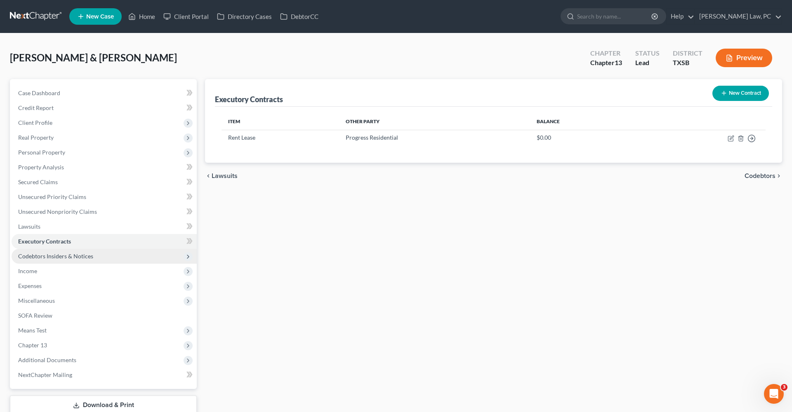
click at [59, 253] on span "Codebtors Insiders & Notices" at bounding box center [55, 256] width 75 height 7
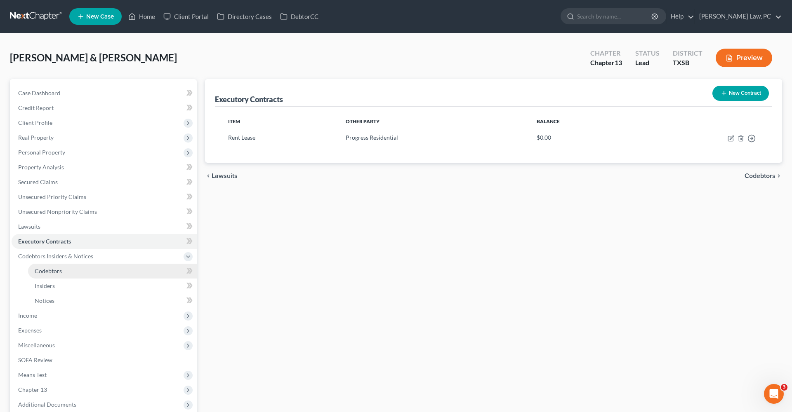
click at [46, 273] on span "Codebtors" at bounding box center [48, 271] width 27 height 7
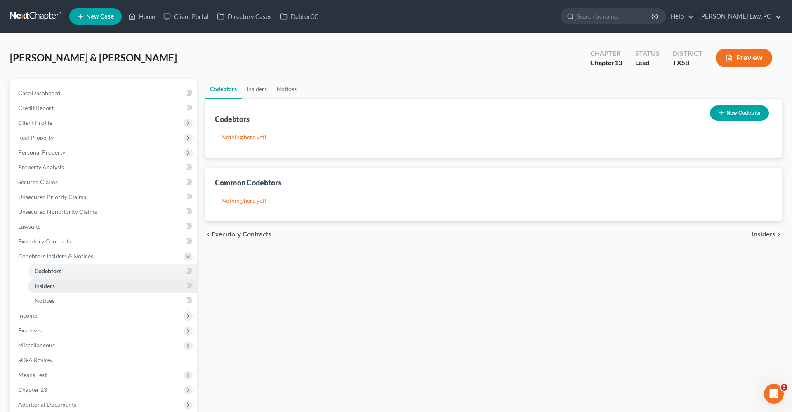
click at [46, 285] on span "Insiders" at bounding box center [45, 286] width 20 height 7
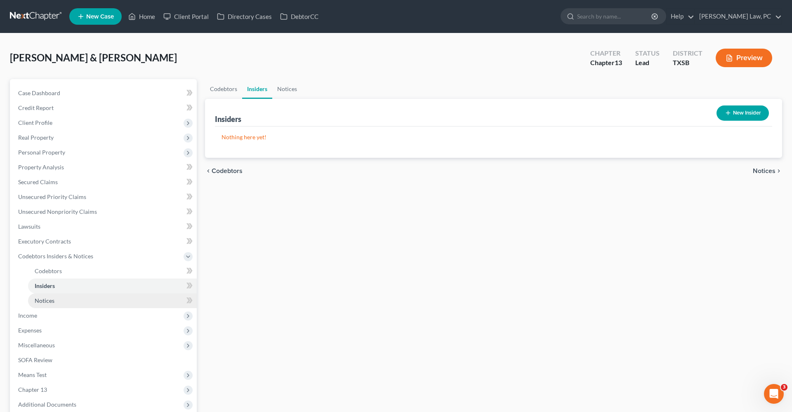
click at [46, 293] on link "Notices" at bounding box center [112, 301] width 169 height 15
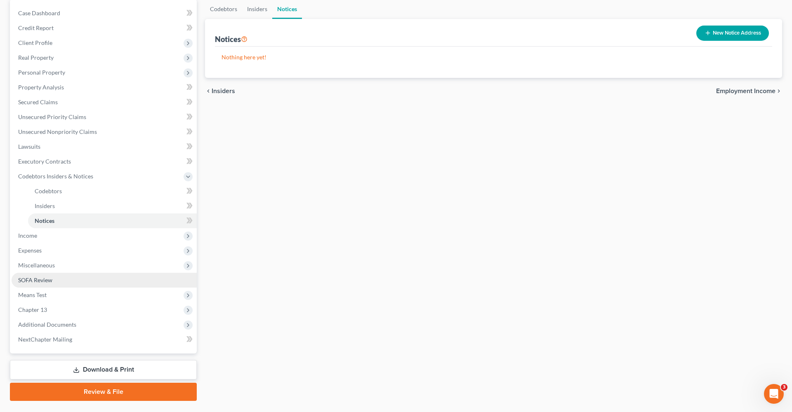
scroll to position [90, 0]
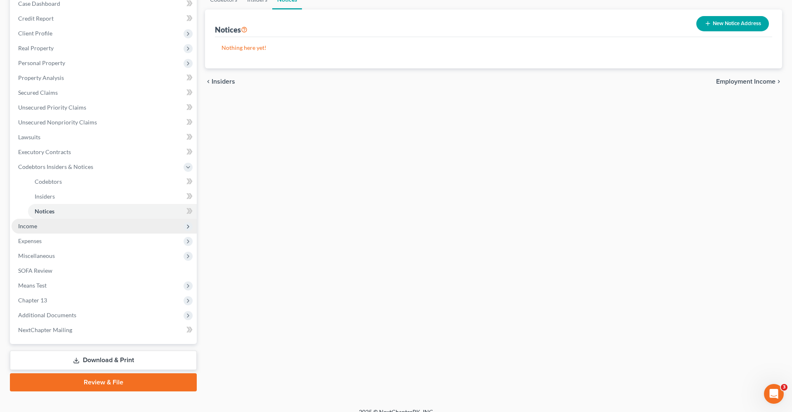
click at [32, 224] on span "Income" at bounding box center [27, 226] width 19 height 7
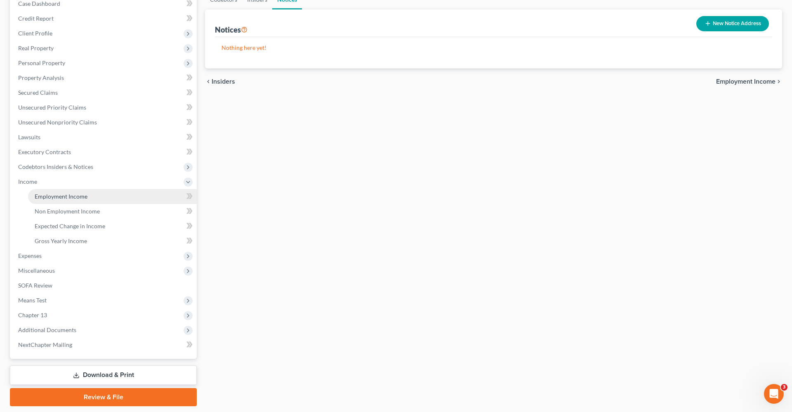
click at [59, 196] on span "Employment Income" at bounding box center [61, 196] width 53 height 7
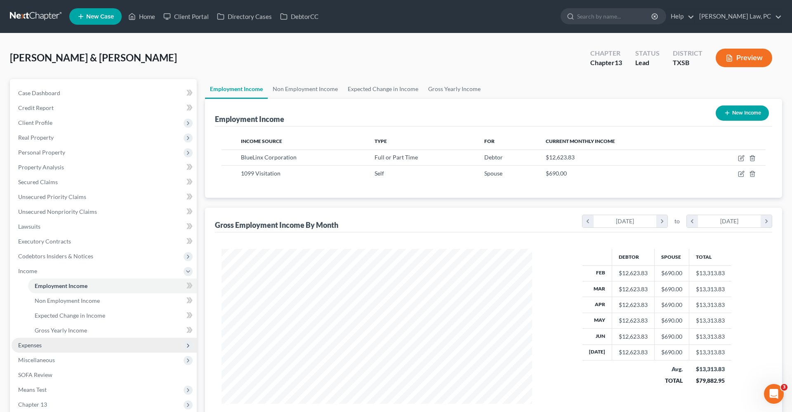
scroll to position [155, 327]
click at [25, 293] on span "Expenses" at bounding box center [30, 345] width 24 height 7
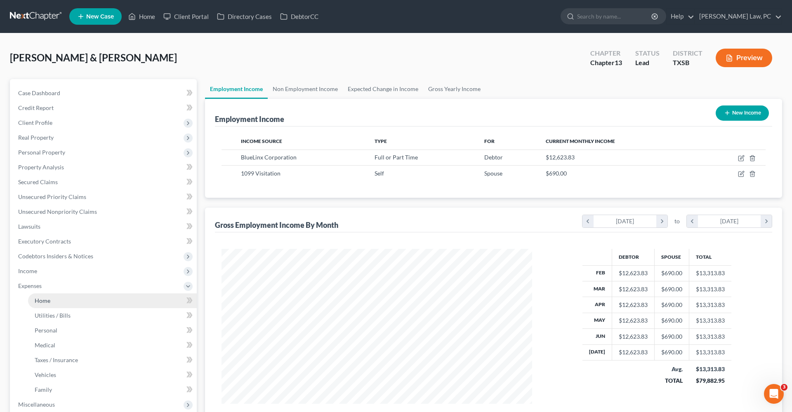
click at [43, 293] on span "Home" at bounding box center [43, 300] width 16 height 7
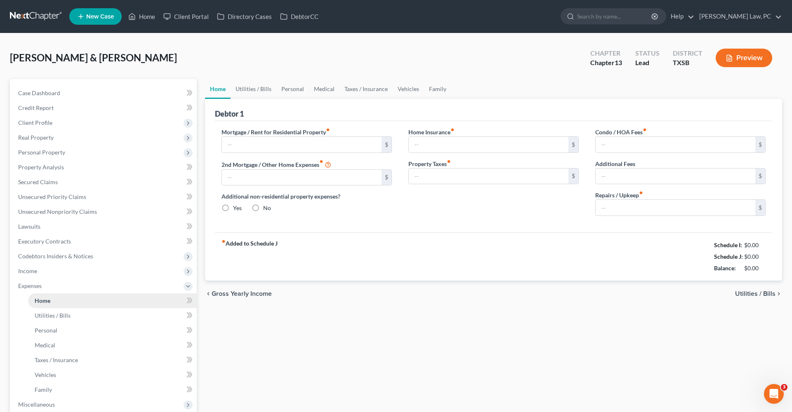
type input "1,900.00"
type input "0.00"
radio input "true"
type input "35.00"
type input "0.00"
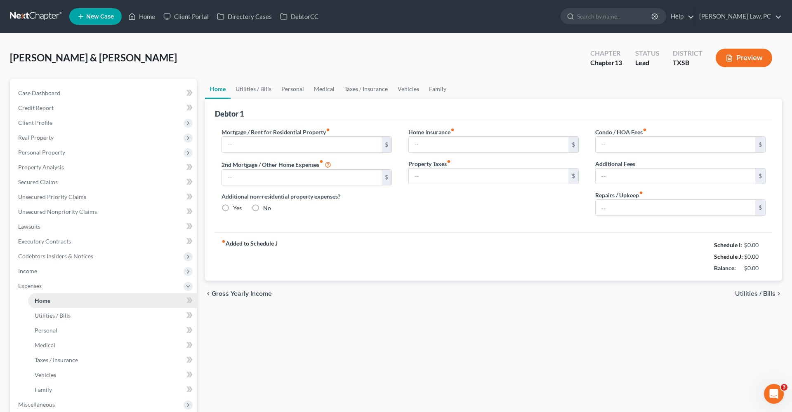
type input "0.00"
type input "100.00"
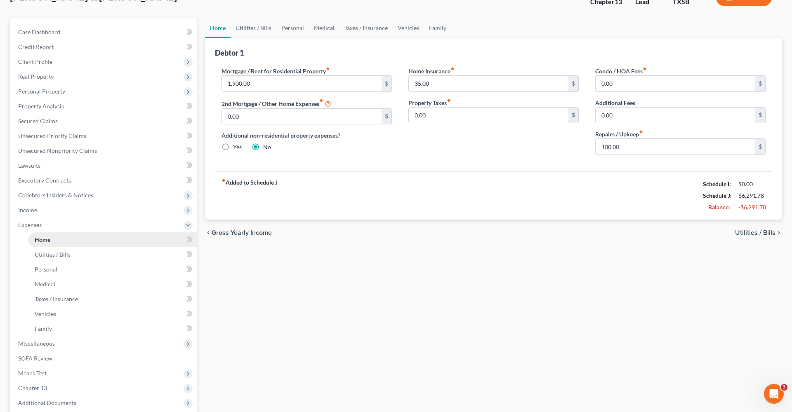
scroll to position [73, 0]
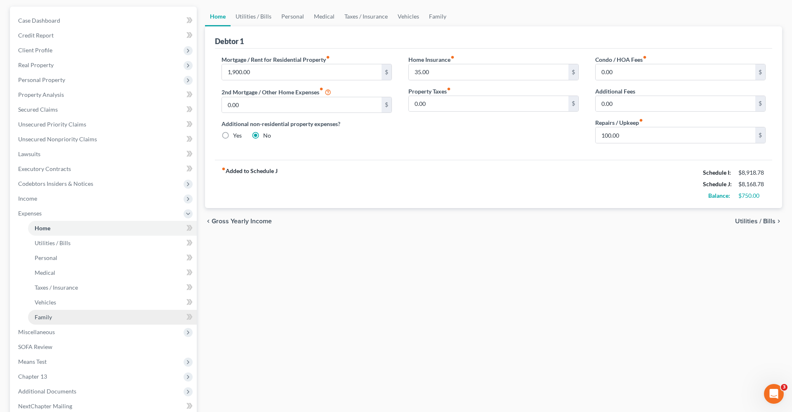
click at [47, 293] on link "Family" at bounding box center [112, 317] width 169 height 15
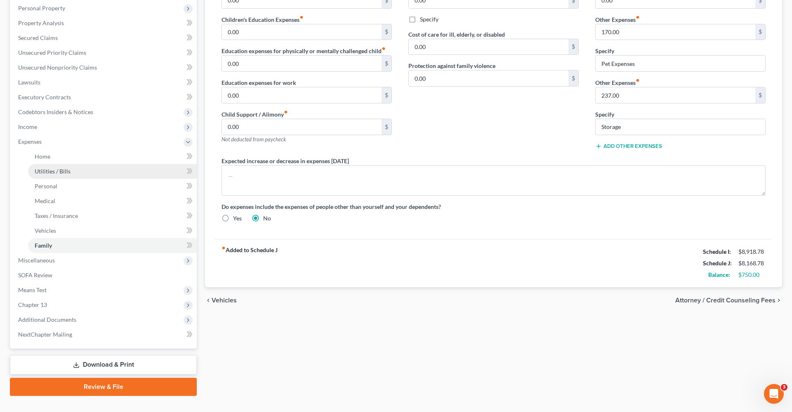
scroll to position [145, 0]
click at [47, 262] on span "Miscellaneous" at bounding box center [36, 260] width 37 height 7
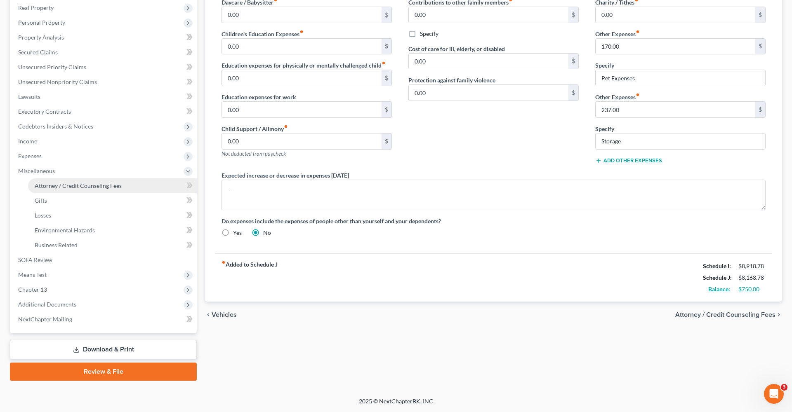
click at [73, 189] on span "Attorney / Credit Counseling Fees" at bounding box center [78, 185] width 87 height 7
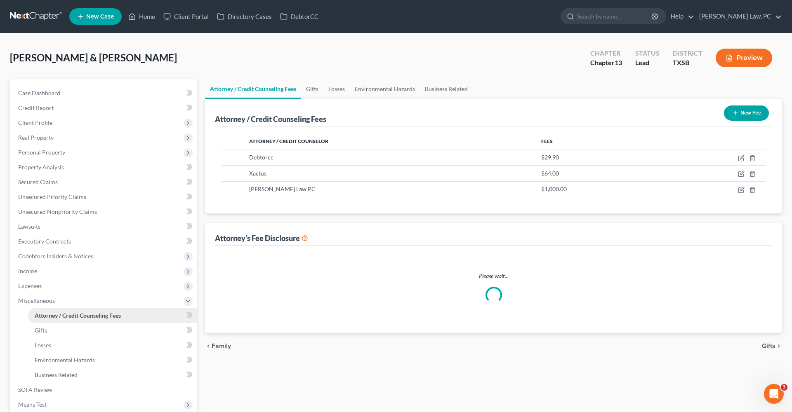
select select "3"
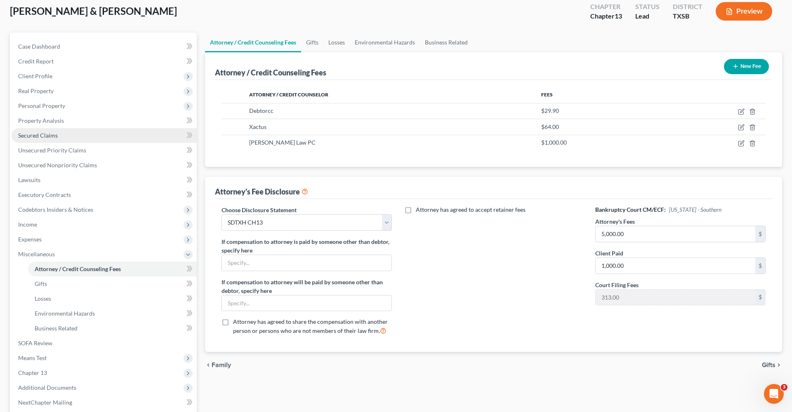
scroll to position [49, 0]
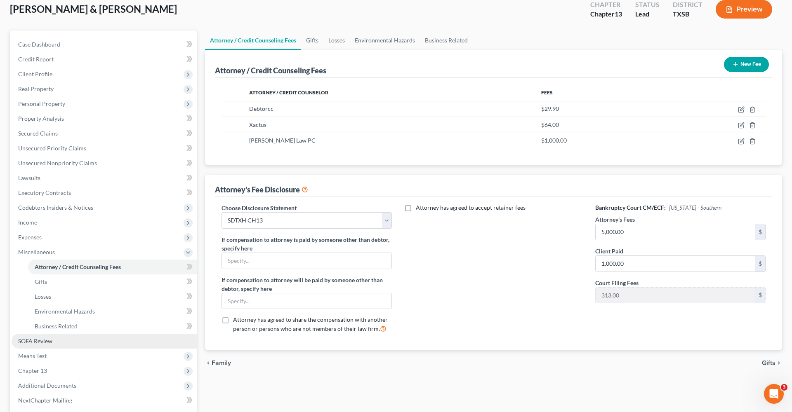
click at [31, 293] on span "SOFA Review" at bounding box center [35, 341] width 34 height 7
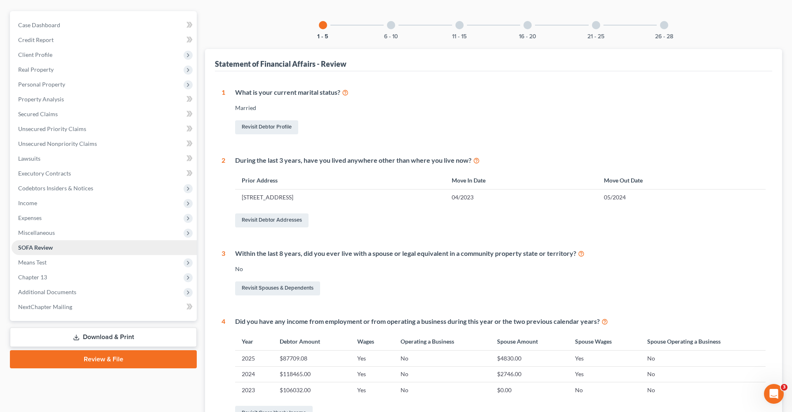
scroll to position [87, 0]
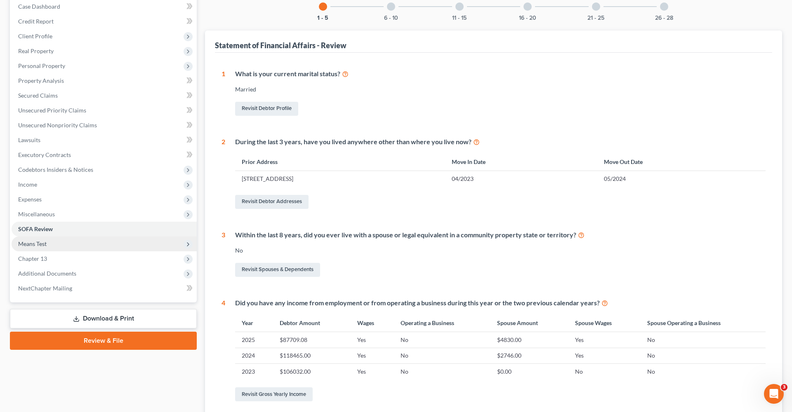
click at [38, 247] on span "Means Test" at bounding box center [32, 243] width 28 height 7
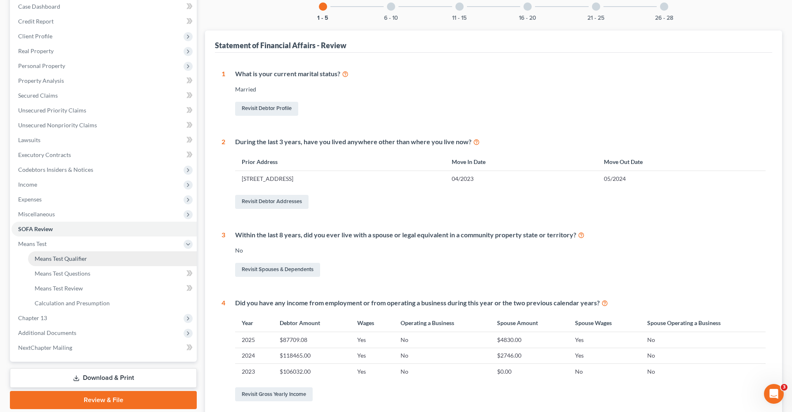
click at [54, 259] on span "Means Test Qualifier" at bounding box center [61, 258] width 52 height 7
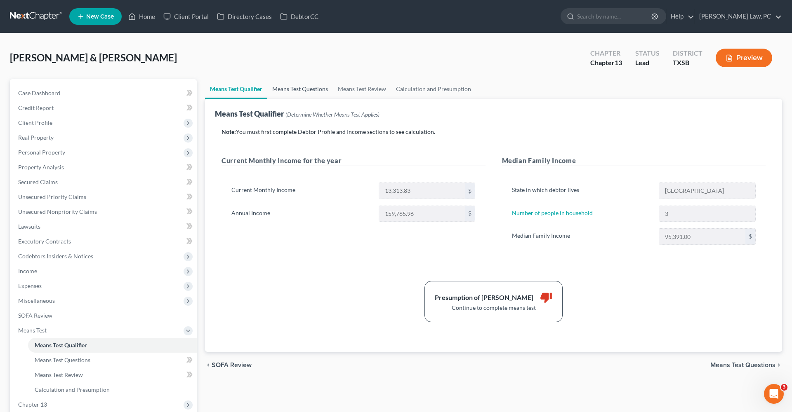
click at [290, 90] on link "Means Test Questions" at bounding box center [300, 89] width 66 height 20
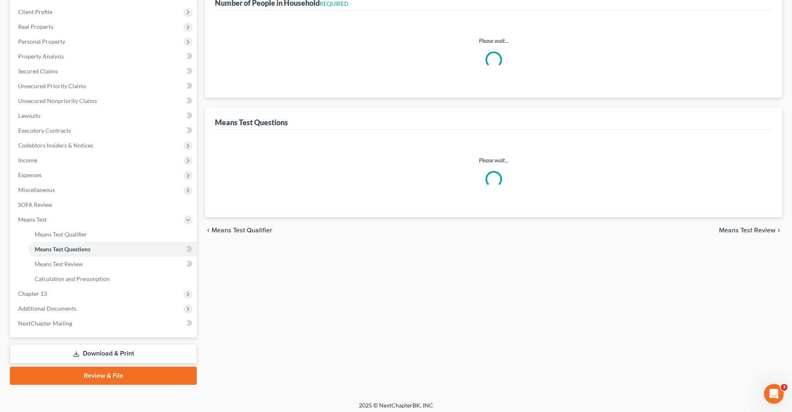
select select "1"
select select "60"
select select "1"
select select "60"
select select "1"
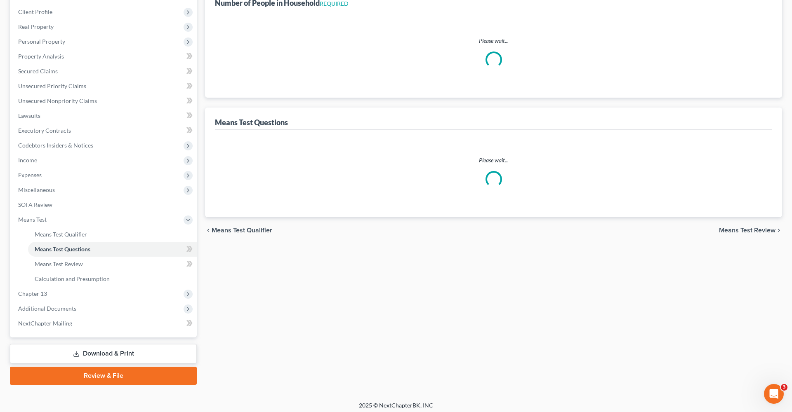
select select "60"
select select "3"
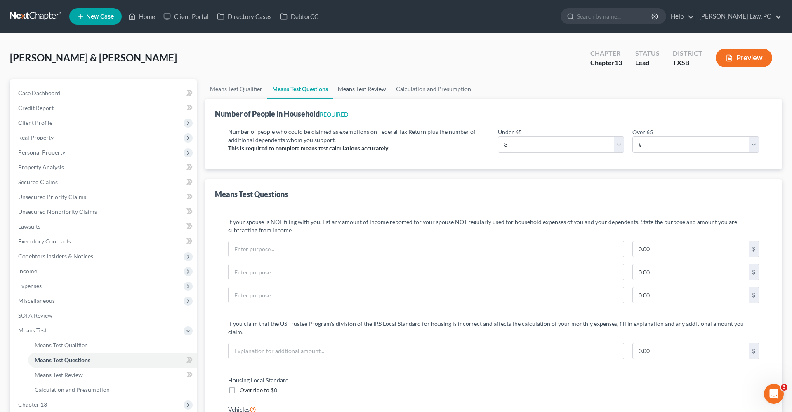
click at [356, 89] on link "Means Test Review" at bounding box center [362, 89] width 58 height 20
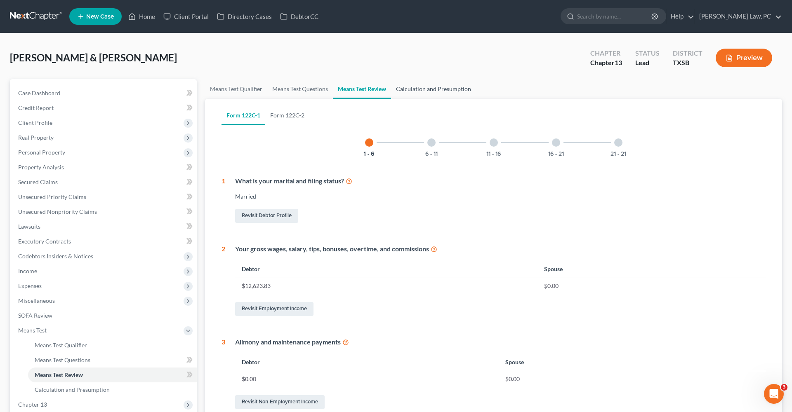
click at [405, 91] on link "Calculation and Presumption" at bounding box center [433, 89] width 85 height 20
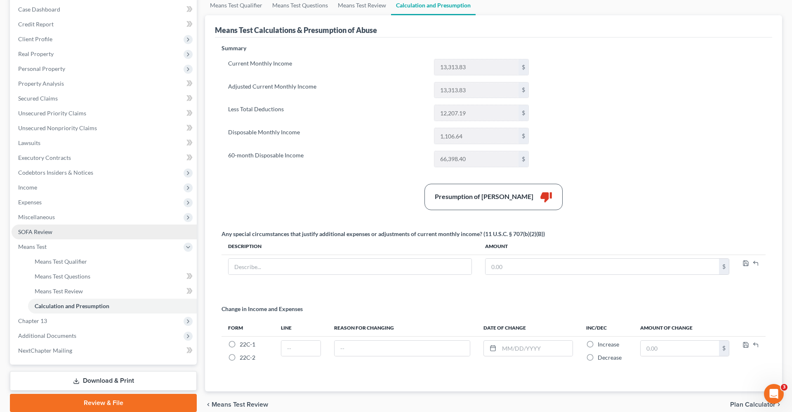
scroll to position [85, 0]
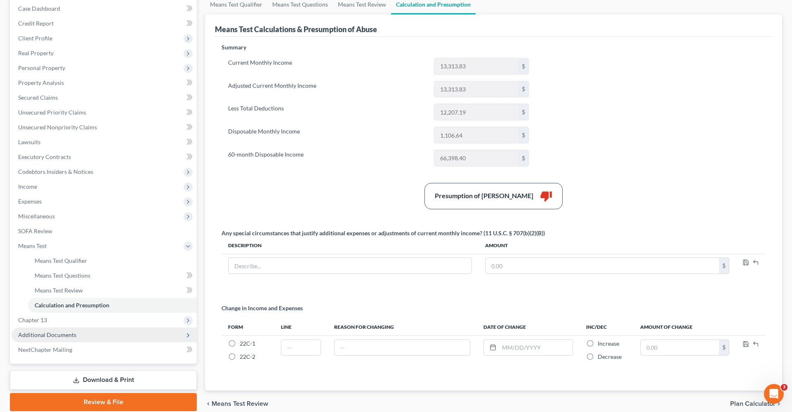
click at [52, 293] on span "Additional Documents" at bounding box center [47, 335] width 58 height 7
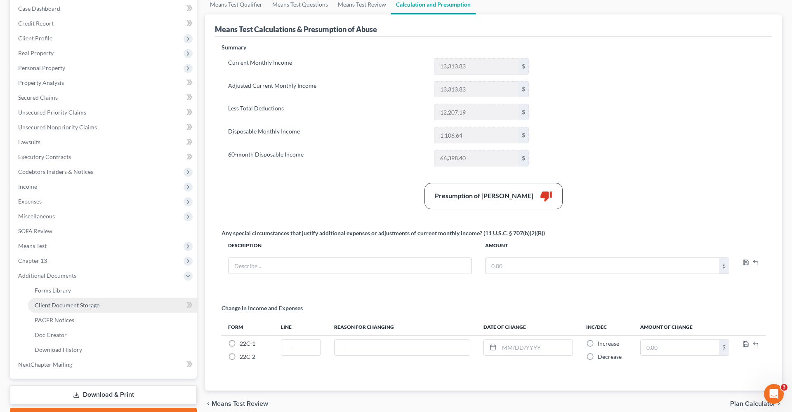
click at [68, 293] on link "Client Document Storage" at bounding box center [112, 305] width 169 height 15
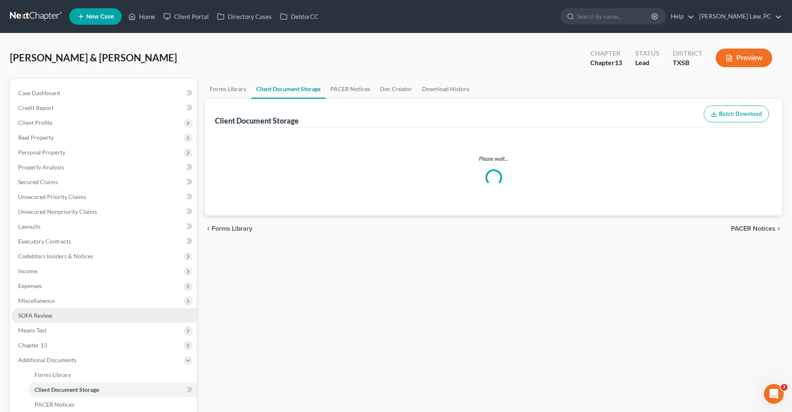
select select "39"
select select "8"
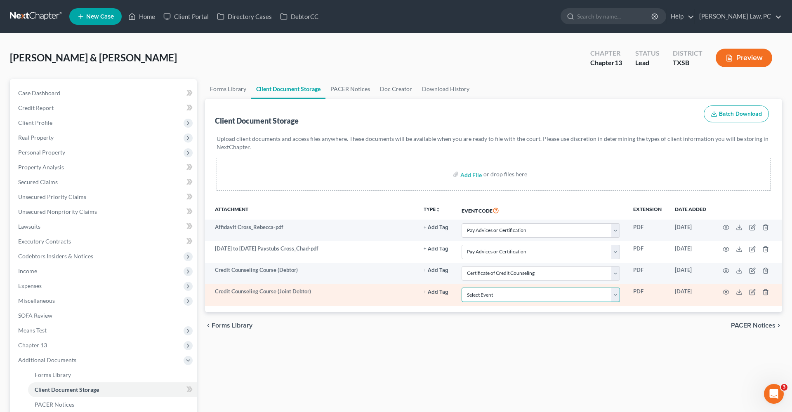
select select "8"
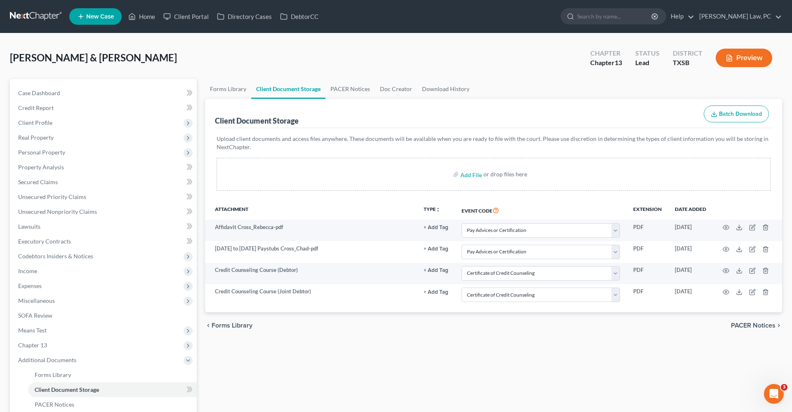
click at [31, 14] on link at bounding box center [36, 16] width 53 height 15
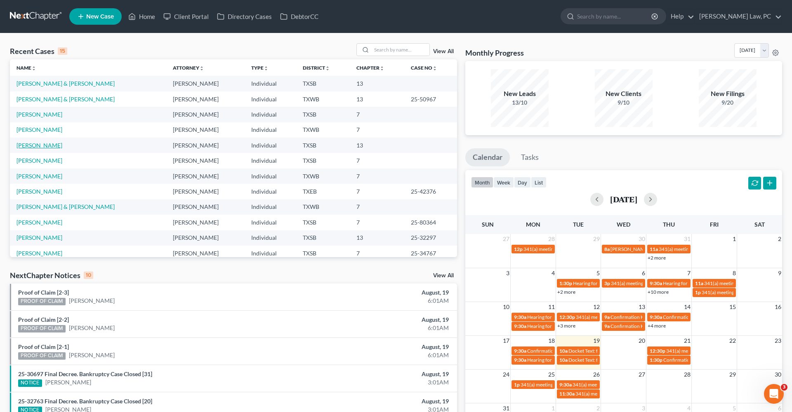
click at [33, 145] on link "[PERSON_NAME]" at bounding box center [39, 145] width 46 height 7
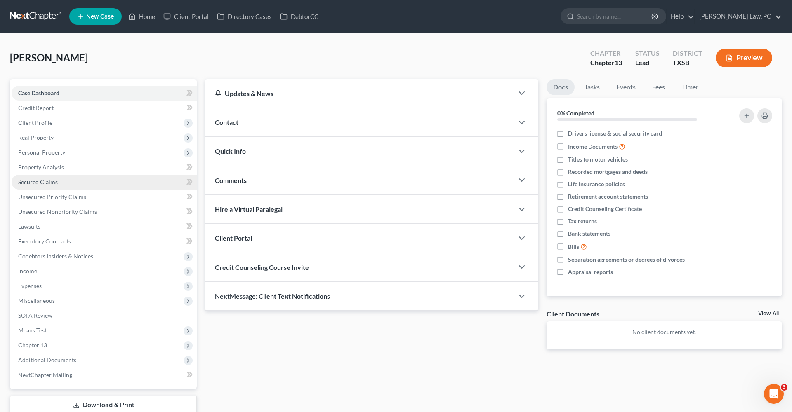
click at [46, 182] on span "Secured Claims" at bounding box center [38, 182] width 40 height 7
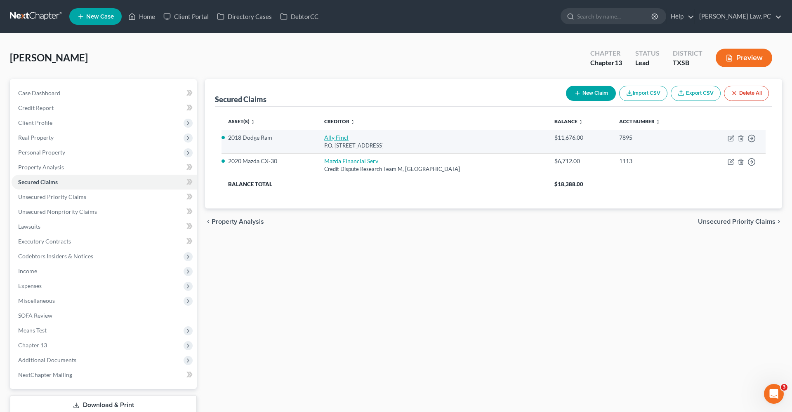
click at [339, 136] on link "Ally Fincl" at bounding box center [336, 137] width 24 height 7
select select "24"
select select "2"
select select "0"
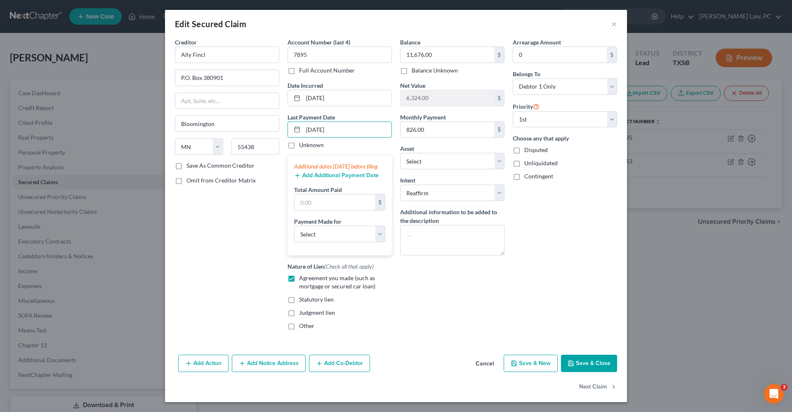
type input "08/05/2025"
click at [332, 179] on div "Add Additional Payment Date" at bounding box center [339, 175] width 91 height 8
click at [328, 179] on button "Add Additional Payment Date" at bounding box center [336, 175] width 85 height 7
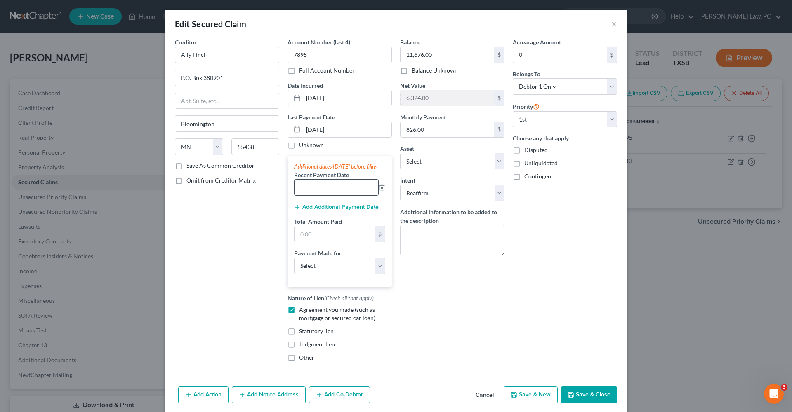
click at [317, 191] on input "text" at bounding box center [337, 188] width 84 height 16
type input "07/03/2025"
click at [314, 211] on button "Add Additional Payment Date" at bounding box center [336, 207] width 85 height 7
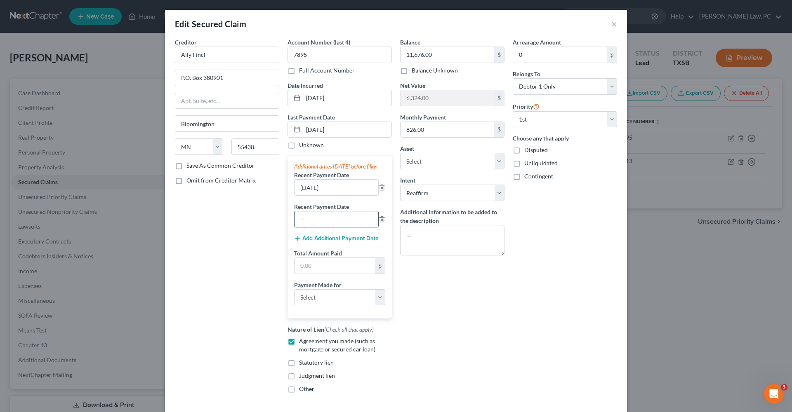
click at [313, 227] on input "text" at bounding box center [337, 220] width 84 height 16
type input "06/03/2025"
click at [340, 274] on input "text" at bounding box center [335, 266] width 80 height 16
type input "2,478"
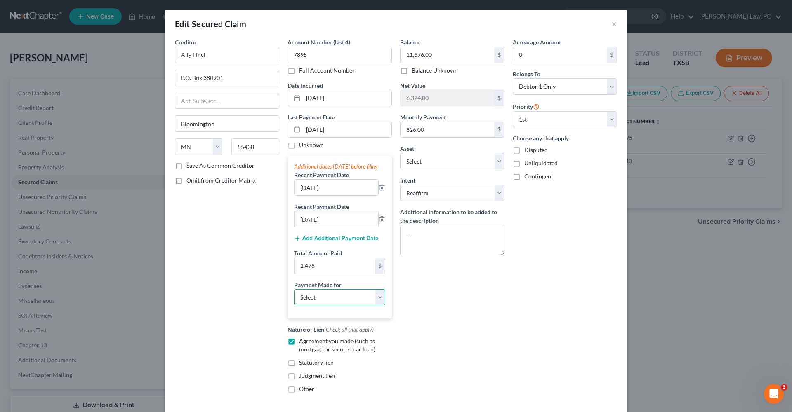
select select "0"
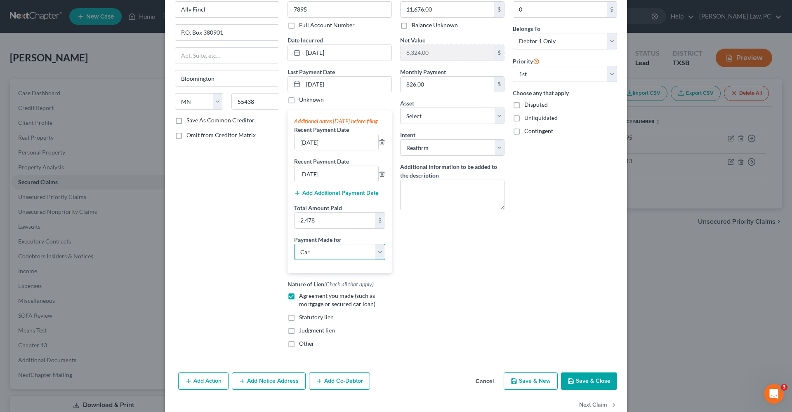
scroll to position [59, 0]
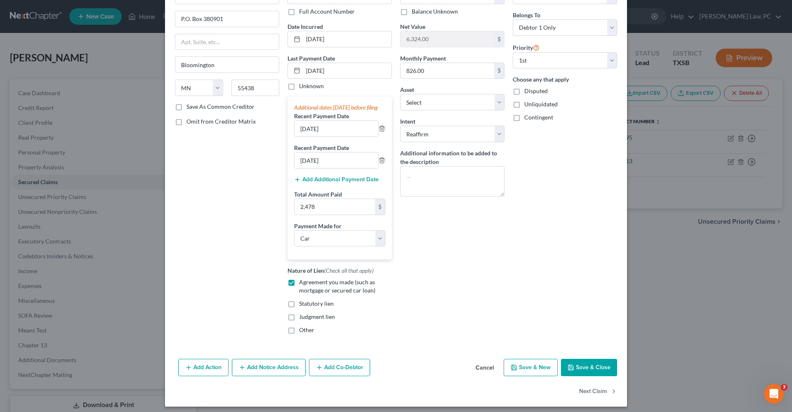
click at [586, 374] on button "Save & Close" at bounding box center [589, 367] width 56 height 17
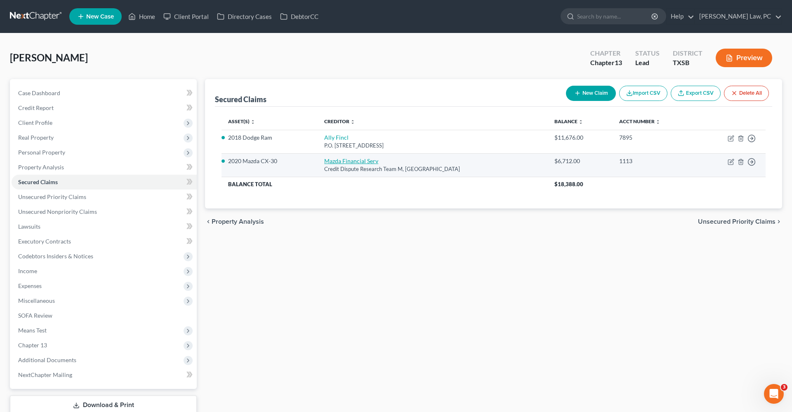
click at [335, 160] on link "Mazda Financial Serv" at bounding box center [351, 161] width 54 height 7
select select "45"
select select "2"
select select "0"
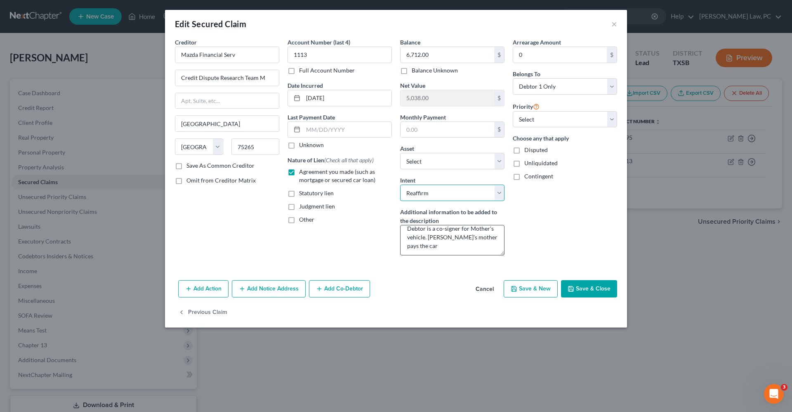
scroll to position [5, 0]
click at [607, 290] on button "Save & Close" at bounding box center [589, 288] width 56 height 17
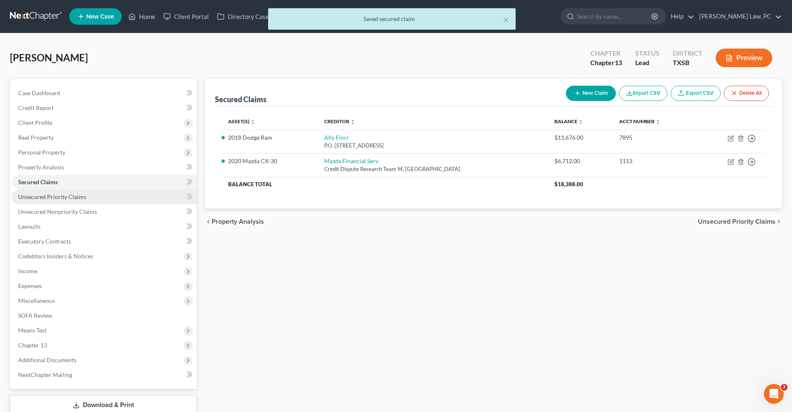
click at [36, 195] on span "Unsecured Priority Claims" at bounding box center [52, 196] width 68 height 7
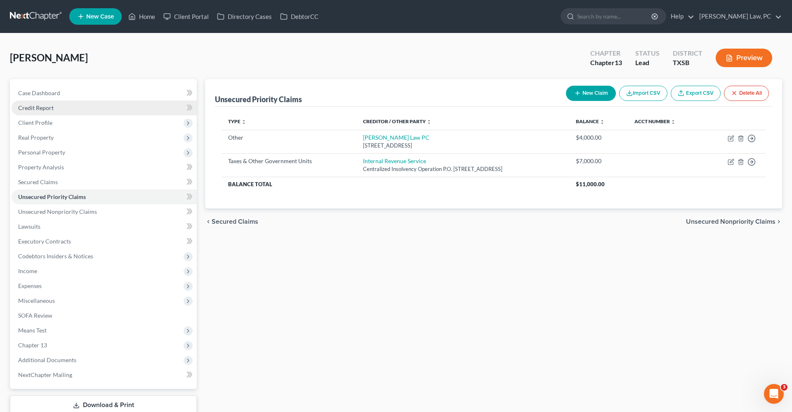
click at [33, 111] on span "Credit Report" at bounding box center [35, 107] width 35 height 7
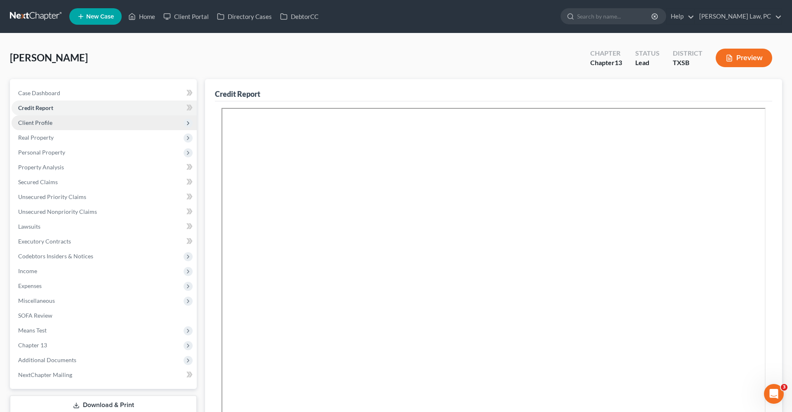
click at [41, 125] on span "Client Profile" at bounding box center [35, 122] width 34 height 7
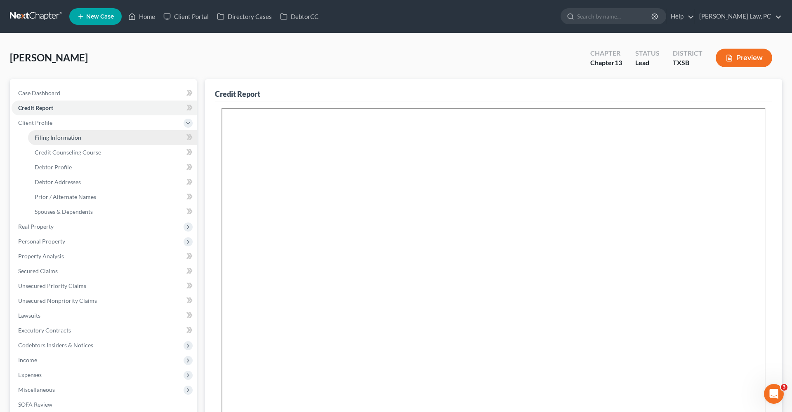
click at [47, 138] on span "Filing Information" at bounding box center [58, 137] width 47 height 7
select select "1"
select select "0"
select select "3"
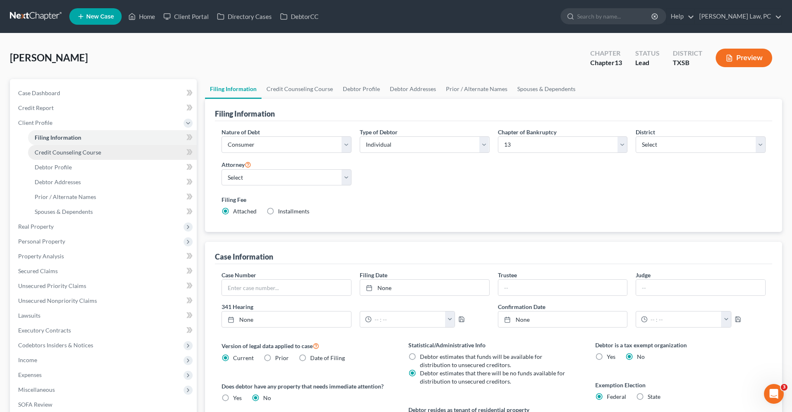
click at [57, 151] on span "Credit Counseling Course" at bounding box center [68, 152] width 66 height 7
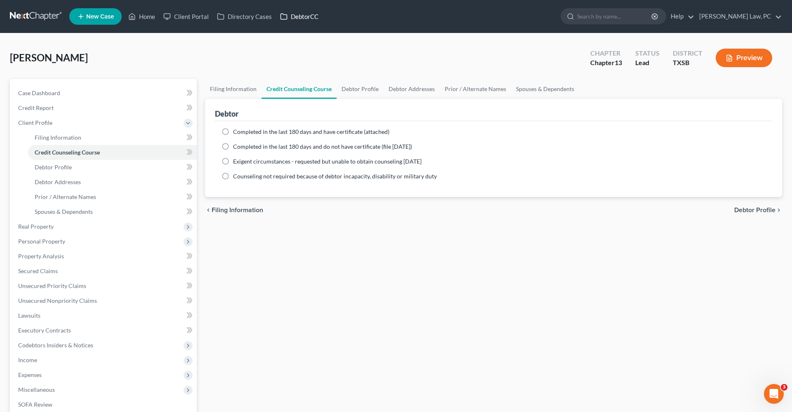
click at [285, 18] on icon at bounding box center [283, 17] width 7 height 10
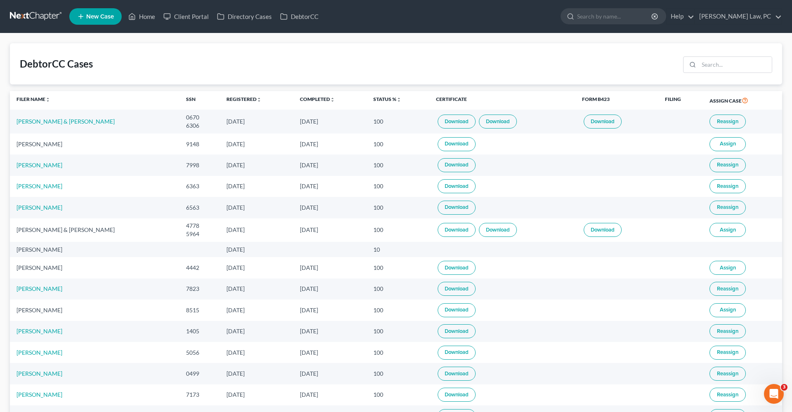
click at [30, 19] on link at bounding box center [36, 16] width 53 height 15
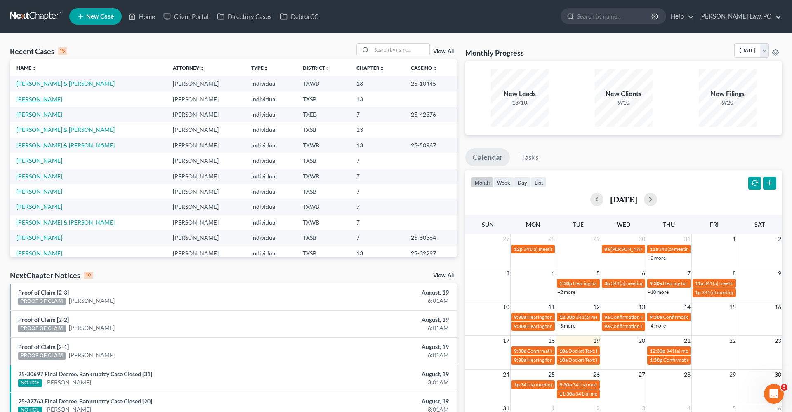
click at [38, 99] on link "[PERSON_NAME]" at bounding box center [39, 99] width 46 height 7
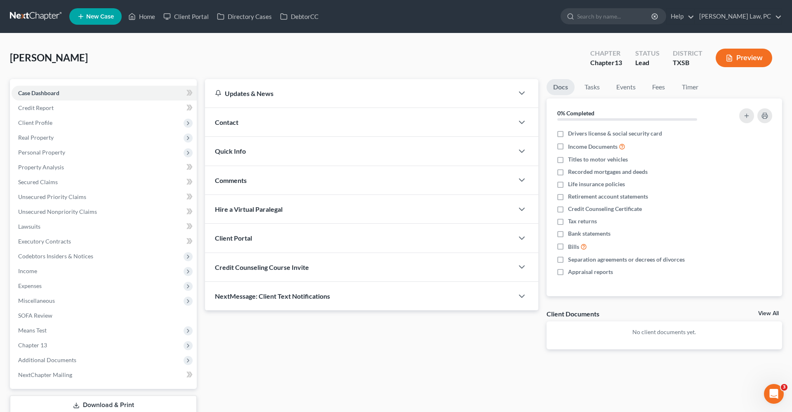
click at [285, 271] on div "Credit Counseling Course Invite" at bounding box center [359, 267] width 309 height 28
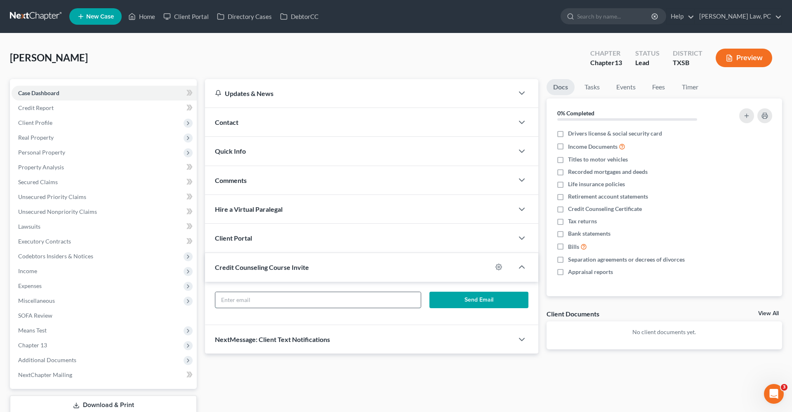
click at [229, 298] on input "text" at bounding box center [317, 300] width 205 height 16
paste input "cctexan3@gmail.com"
type input "cctexan3@gmail.com"
click at [465, 297] on button "Send Email" at bounding box center [478, 300] width 99 height 16
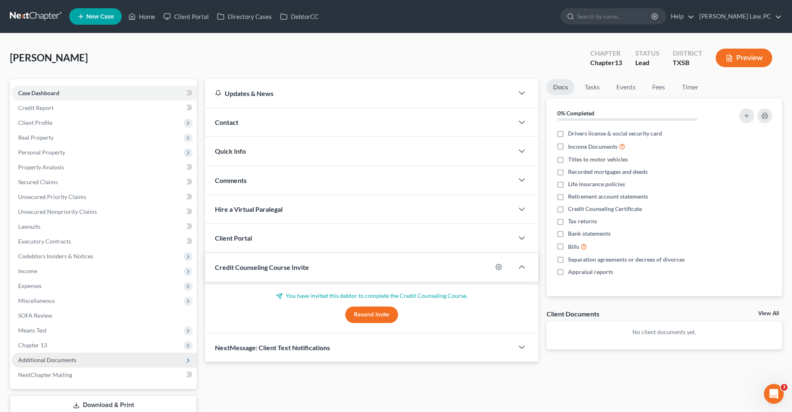
click at [47, 359] on span "Additional Documents" at bounding box center [47, 360] width 58 height 7
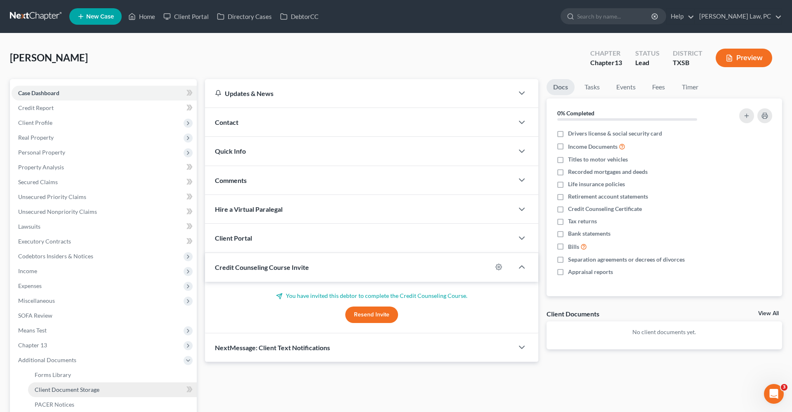
click at [68, 391] on span "Client Document Storage" at bounding box center [67, 390] width 65 height 7
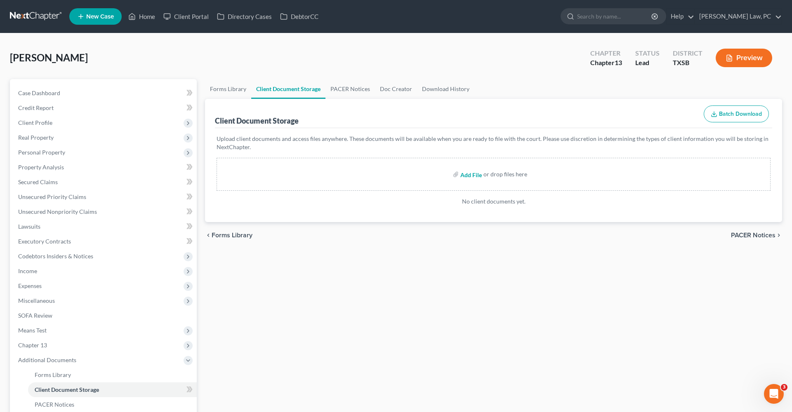
click at [474, 174] on input "file" at bounding box center [470, 174] width 20 height 15
type input "C:\fakepath\July 16 to July 31 Paystub Moore_Duane.pdf"
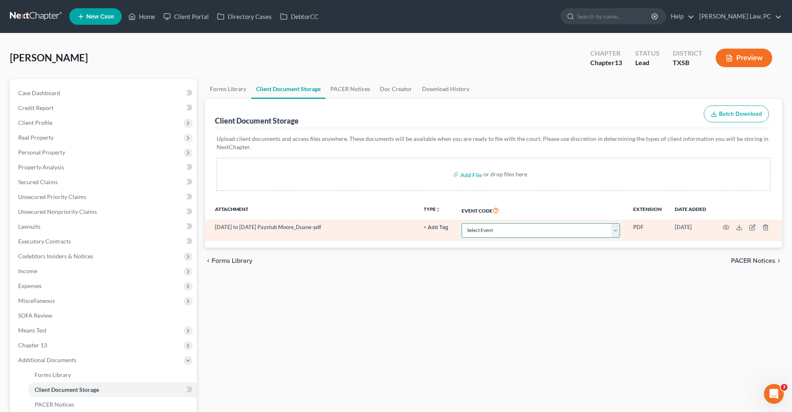
select select "39"
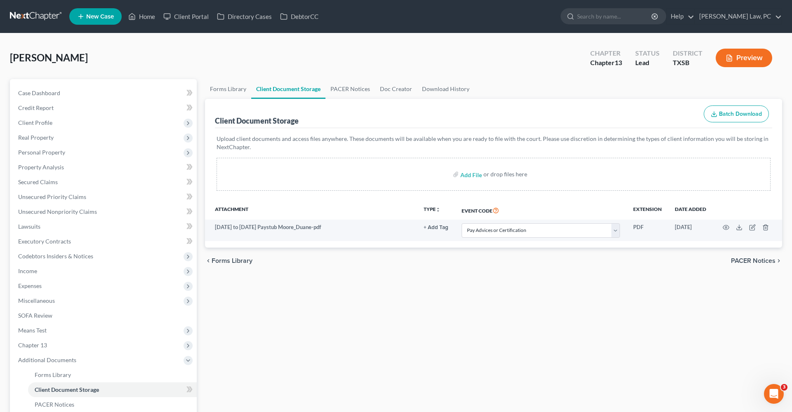
click at [371, 273] on div "chevron_left Forms Library PACER Notices chevron_right" at bounding box center [493, 261] width 577 height 26
click at [19, 270] on span "Income" at bounding box center [27, 271] width 19 height 7
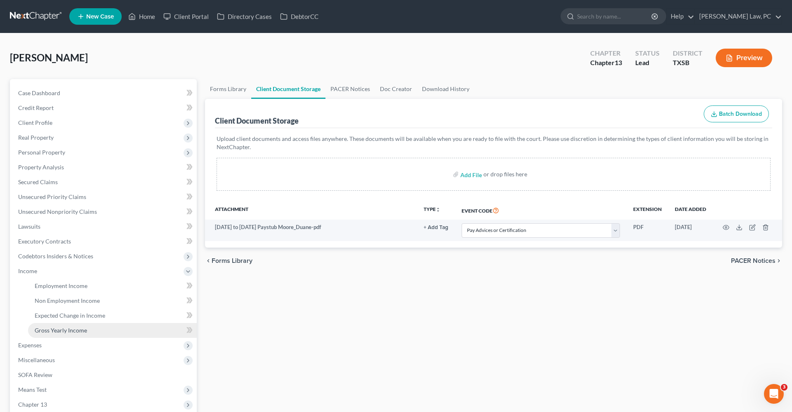
click at [59, 331] on span "Gross Yearly Income" at bounding box center [61, 330] width 52 height 7
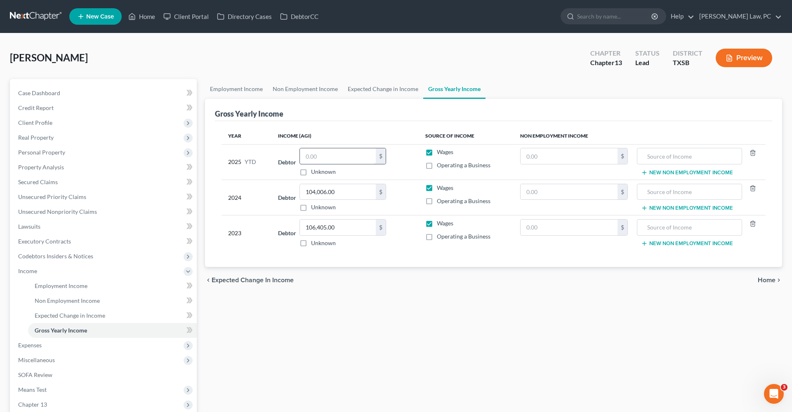
click at [315, 154] on input "text" at bounding box center [338, 156] width 76 height 16
type input "54,833.38"
click at [32, 16] on link at bounding box center [36, 16] width 53 height 15
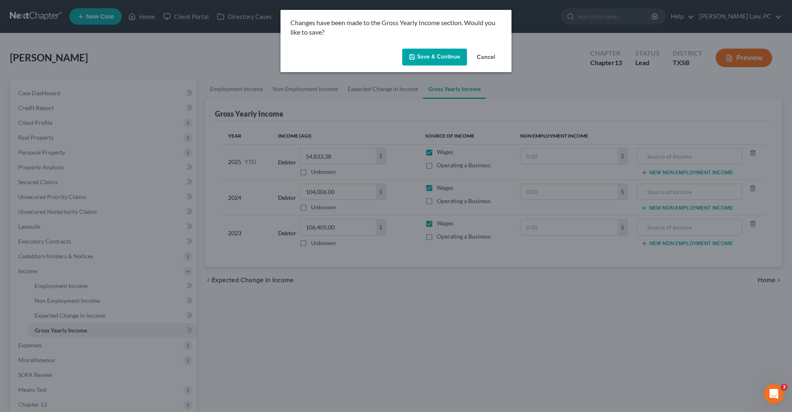
click at [438, 54] on button "Save & Continue" at bounding box center [434, 57] width 65 height 17
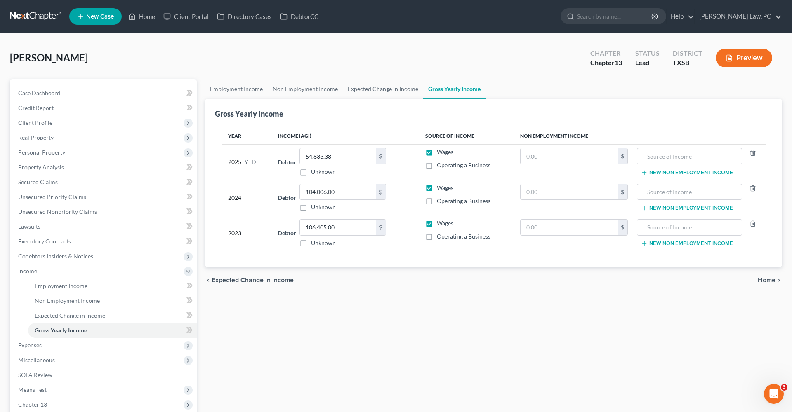
click at [34, 17] on link at bounding box center [36, 16] width 53 height 15
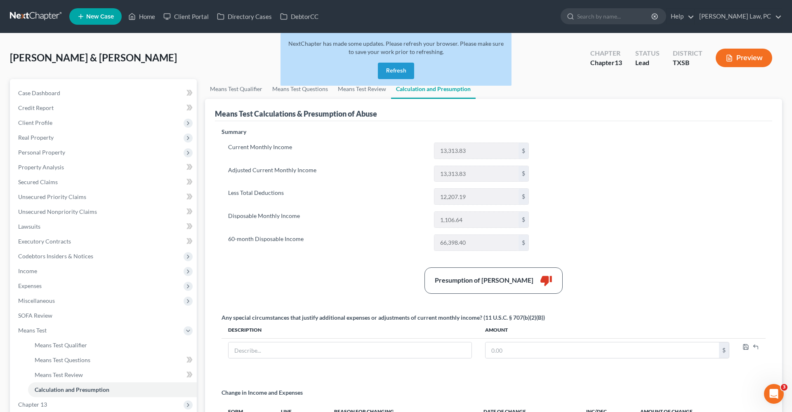
click at [405, 71] on button "Refresh" at bounding box center [396, 71] width 36 height 16
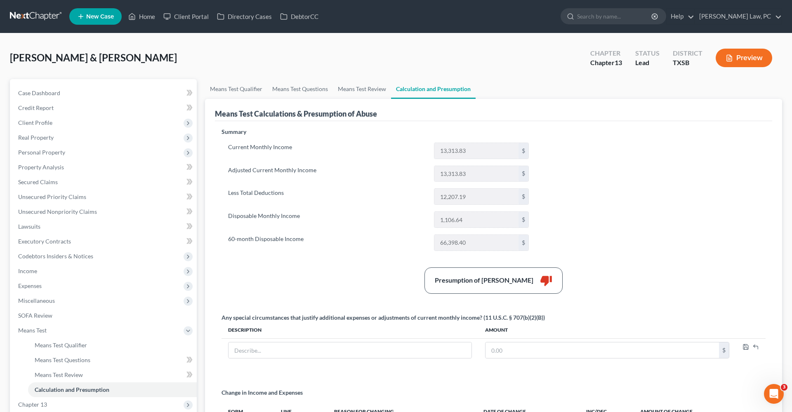
click at [36, 19] on link at bounding box center [36, 16] width 53 height 15
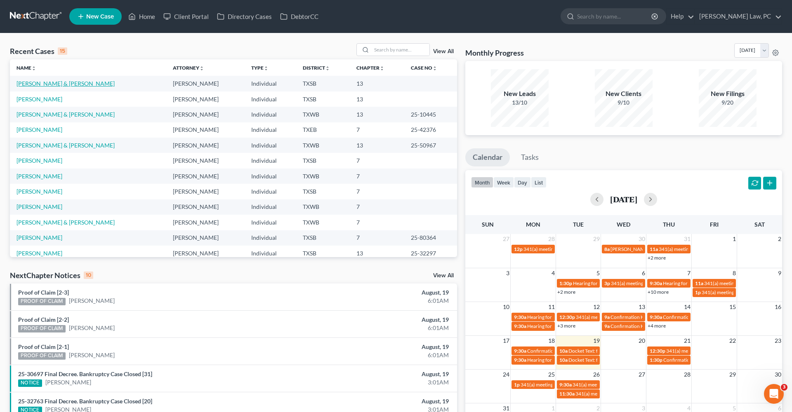
click at [48, 84] on link "[PERSON_NAME] & [PERSON_NAME]" at bounding box center [65, 83] width 98 height 7
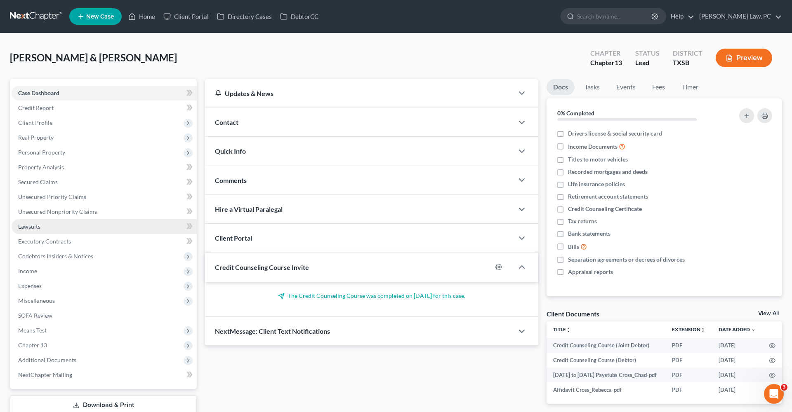
click at [35, 227] on span "Lawsuits" at bounding box center [29, 226] width 22 height 7
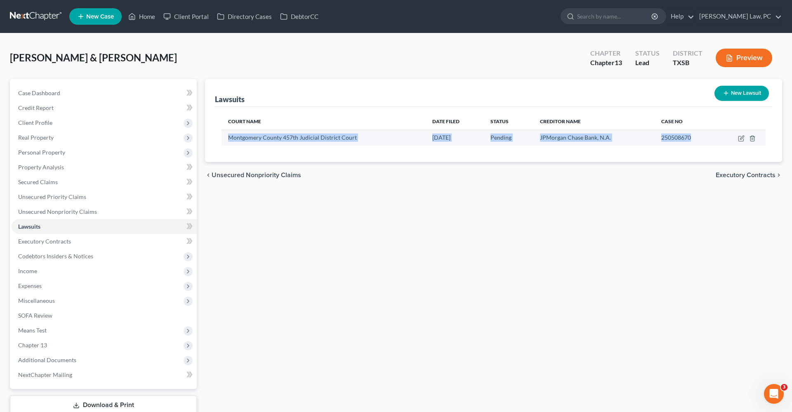
drag, startPoint x: 227, startPoint y: 138, endPoint x: 698, endPoint y: 137, distance: 471.1
click at [698, 137] on tr "Montgomery County 457th Judicial District Court [DATE] Pending JPMorgan Chase B…" at bounding box center [494, 138] width 544 height 16
copy tr "Montgomery County 457th Judicial District Court [DATE] Pending JPMorgan Chase B…"
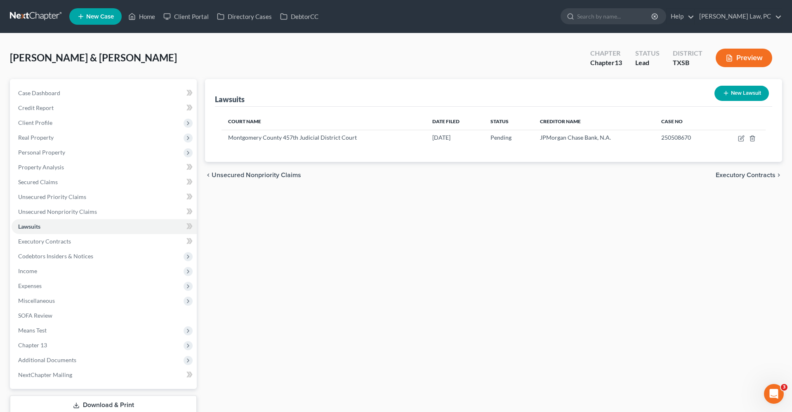
click at [379, 224] on div "Lawsuits New Lawsuit Court Name Date Filed Status Creditor Name Case No Montgom…" at bounding box center [493, 258] width 585 height 358
click at [46, 195] on span "Unsecured Priority Claims" at bounding box center [52, 196] width 68 height 7
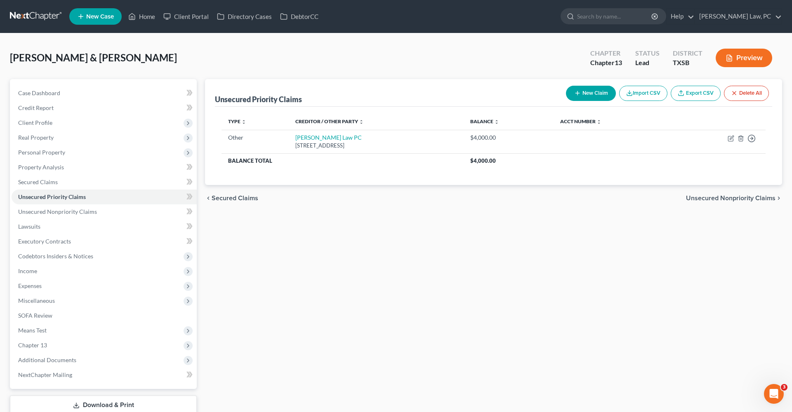
click at [26, 18] on link at bounding box center [36, 16] width 53 height 15
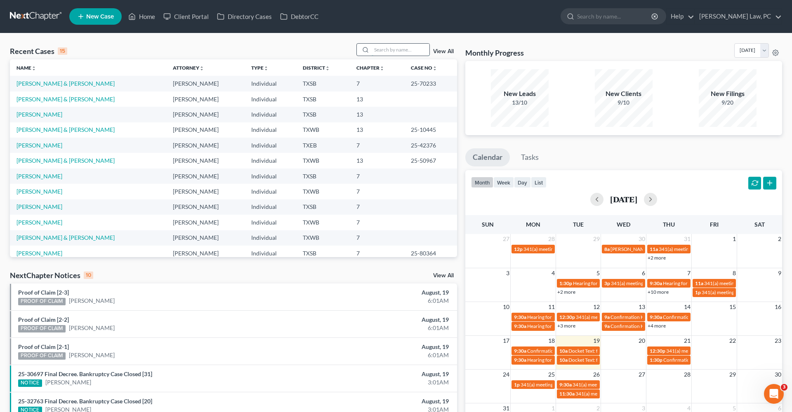
click at [384, 49] on input "search" at bounding box center [401, 50] width 58 height 12
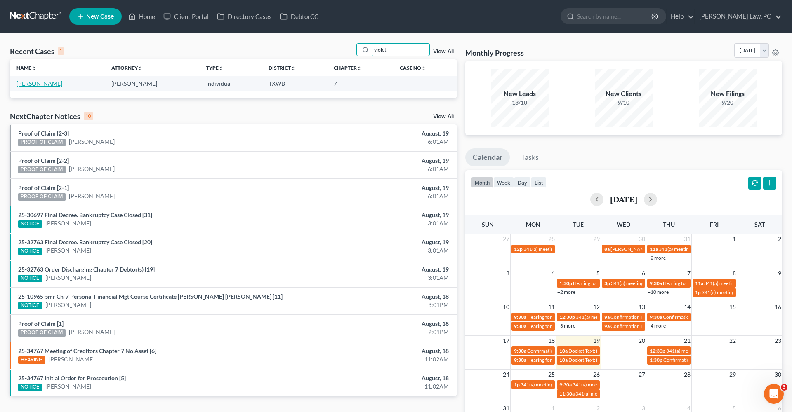
type input "violet"
click at [47, 84] on link "[PERSON_NAME]" at bounding box center [39, 83] width 46 height 7
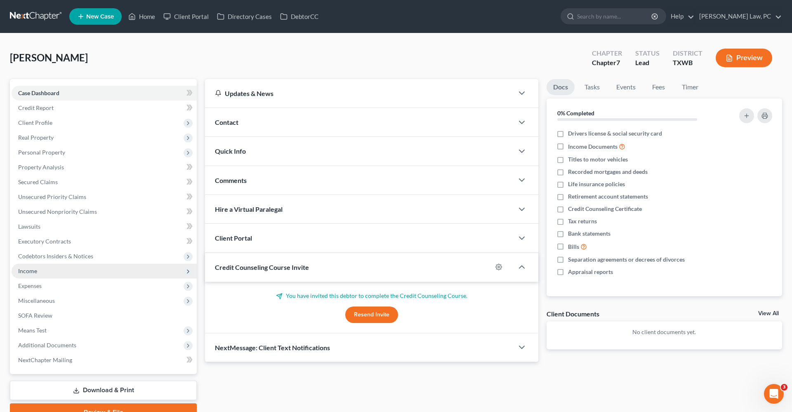
click at [31, 270] on span "Income" at bounding box center [27, 271] width 19 height 7
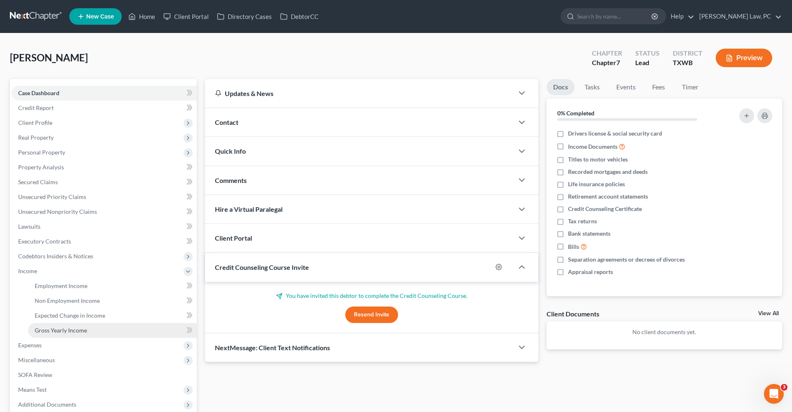
click at [56, 328] on span "Gross Yearly Income" at bounding box center [61, 330] width 52 height 7
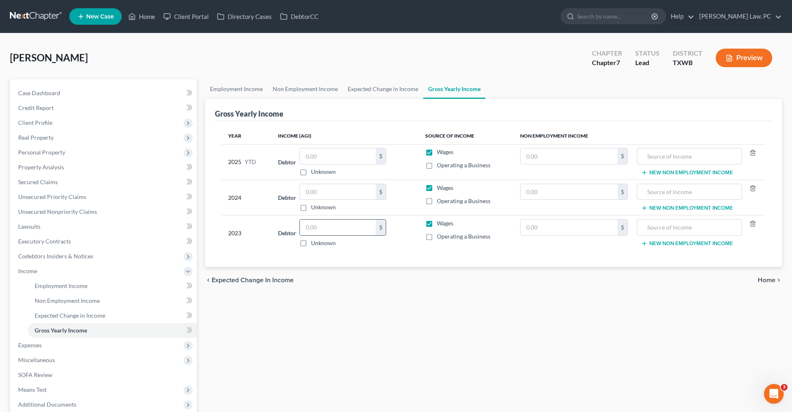
click at [326, 228] on input "text" at bounding box center [338, 228] width 76 height 16
type input "125,888"
click at [448, 238] on span "Operating a Business" at bounding box center [464, 236] width 54 height 7
click at [445, 238] on input "Operating a Business" at bounding box center [442, 235] width 5 height 5
checkbox input "true"
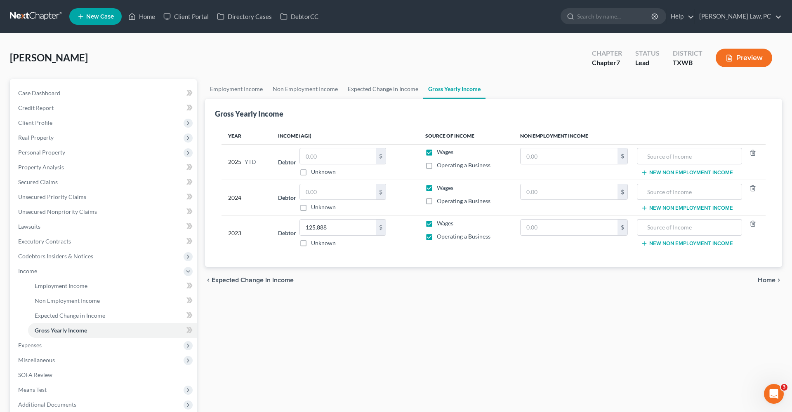
click at [437, 226] on label "Wages" at bounding box center [445, 223] width 16 height 8
click at [440, 225] on input "Wages" at bounding box center [442, 221] width 5 height 5
checkbox input "false"
